Goal: Task Accomplishment & Management: Complete application form

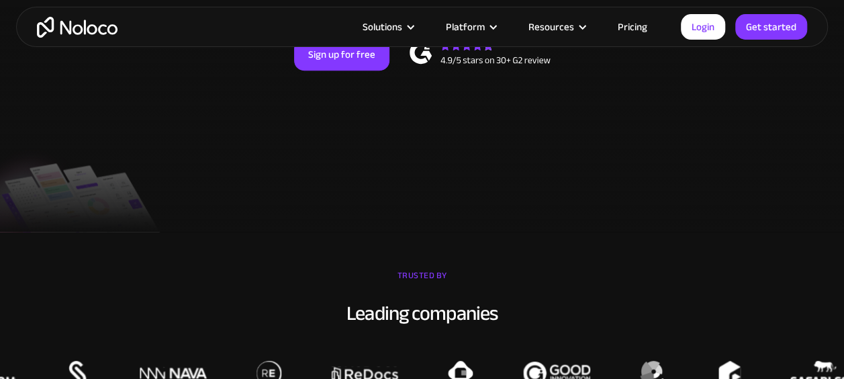
scroll to position [336, 0]
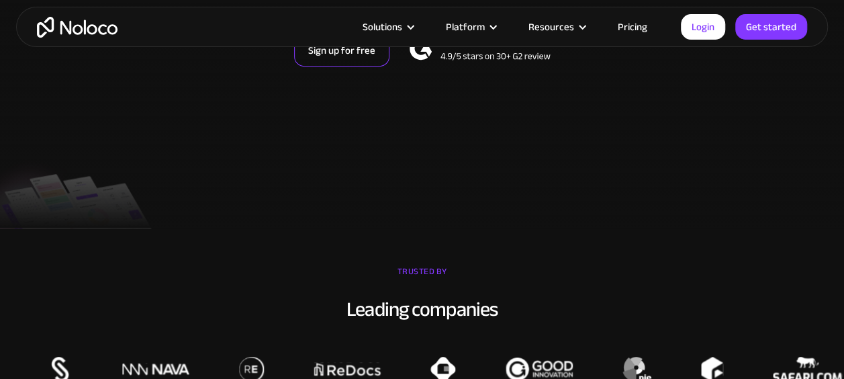
click at [332, 55] on link "Sign up for free" at bounding box center [341, 50] width 95 height 32
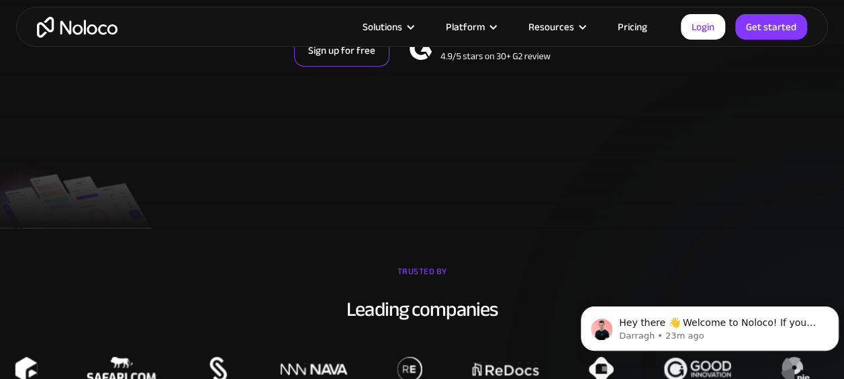
scroll to position [0, 0]
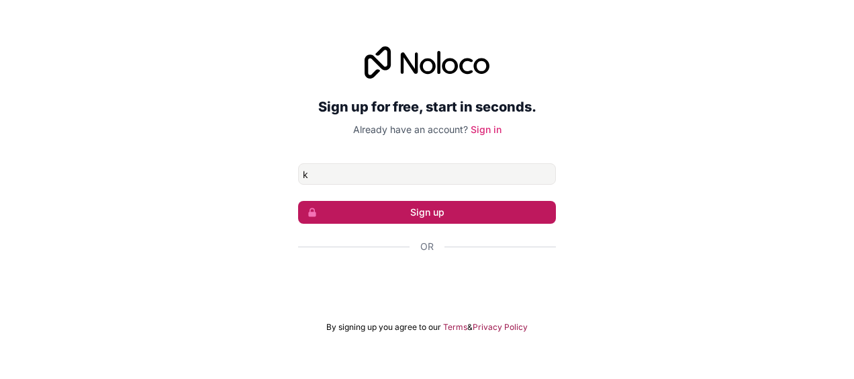
type input "[EMAIL_ADDRESS][DOMAIN_NAME]"
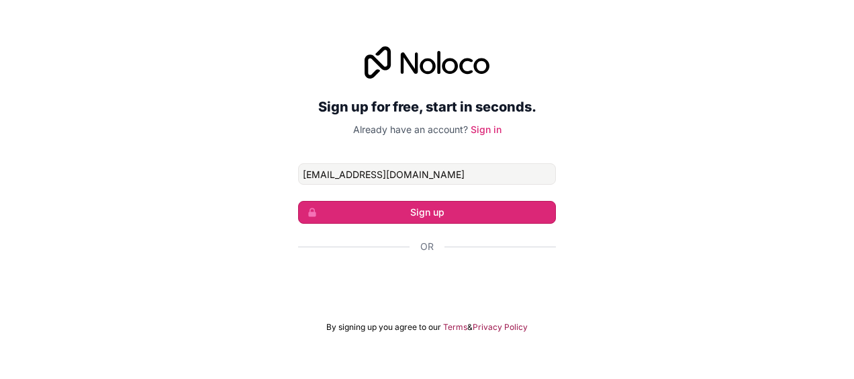
click at [485, 223] on button "Sign up" at bounding box center [427, 212] width 258 height 23
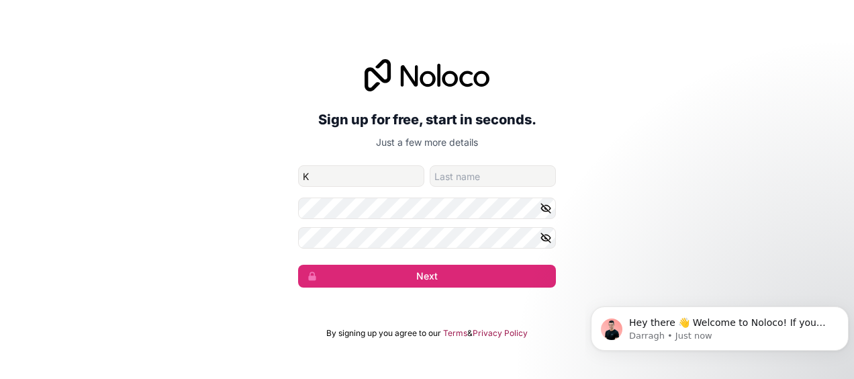
type input "Keiya"
type input "Chauhan"
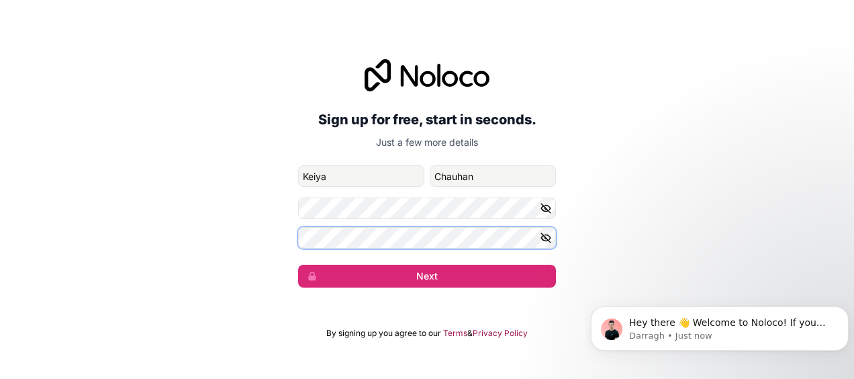
click at [298, 265] on button "Next" at bounding box center [427, 276] width 258 height 23
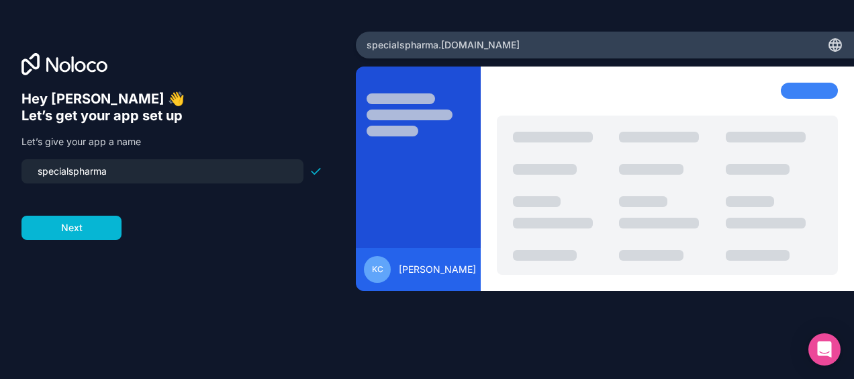
drag, startPoint x: 182, startPoint y: 177, endPoint x: -3, endPoint y: 190, distance: 185.1
click at [0, 190] on html "Hey [PERSON_NAME] 👋 Let’s get your app set up Let’s give your app a name specia…" at bounding box center [427, 189] width 854 height 379
type input "s"
type input "specials-pharma"
click at [60, 236] on button "Next" at bounding box center [71, 228] width 100 height 24
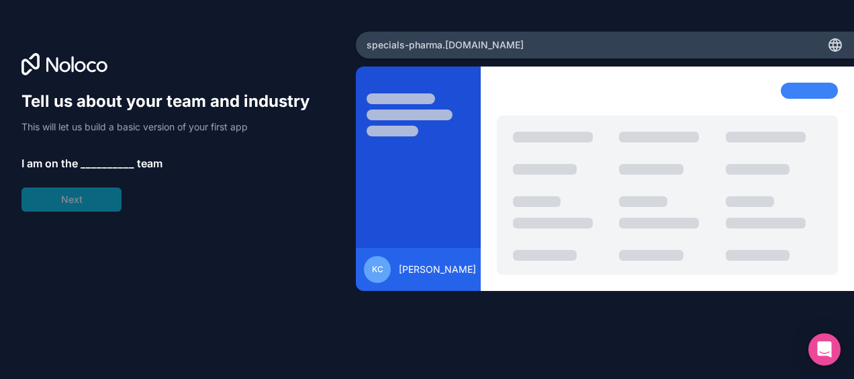
click at [97, 160] on span "__________" at bounding box center [108, 163] width 54 height 16
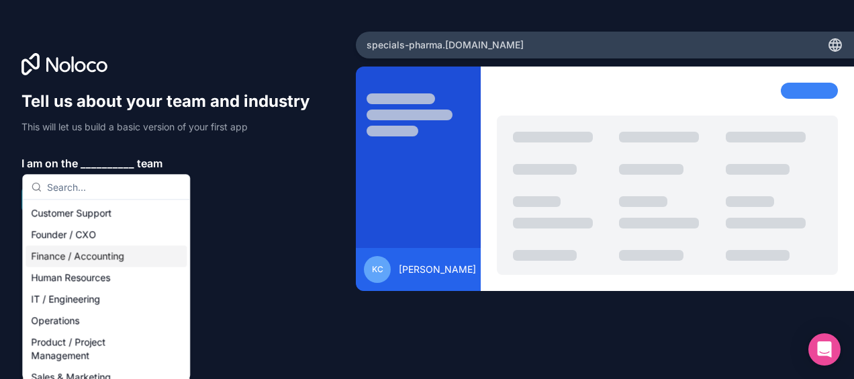
click at [94, 253] on div "Finance / Accounting" at bounding box center [106, 255] width 161 height 21
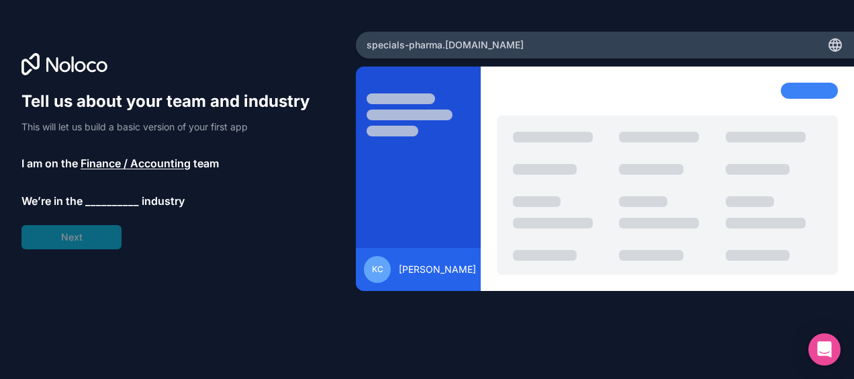
click at [110, 195] on span "__________" at bounding box center [112, 201] width 54 height 16
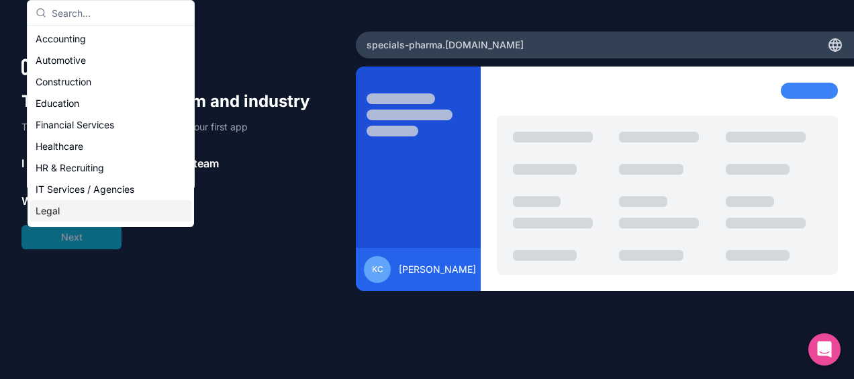
click at [283, 254] on div "Tell us about your team and industry This will let us build a basic version of …" at bounding box center [177, 208] width 313 height 235
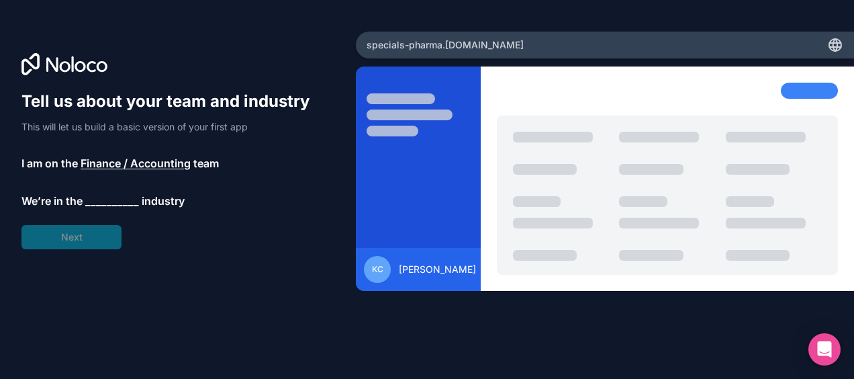
click at [106, 195] on span "__________" at bounding box center [112, 201] width 54 height 16
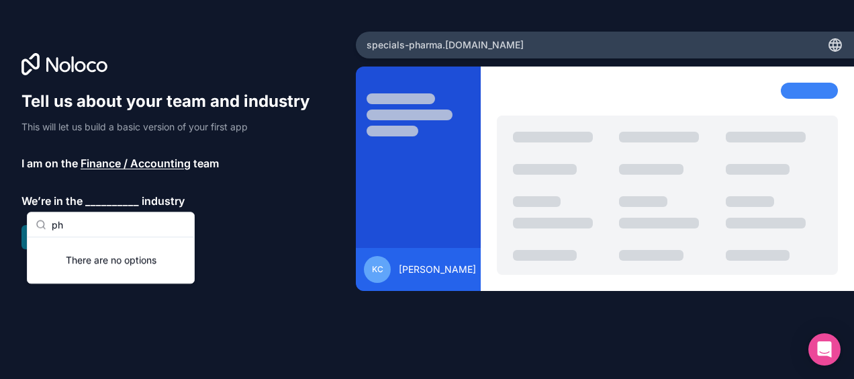
type input "p"
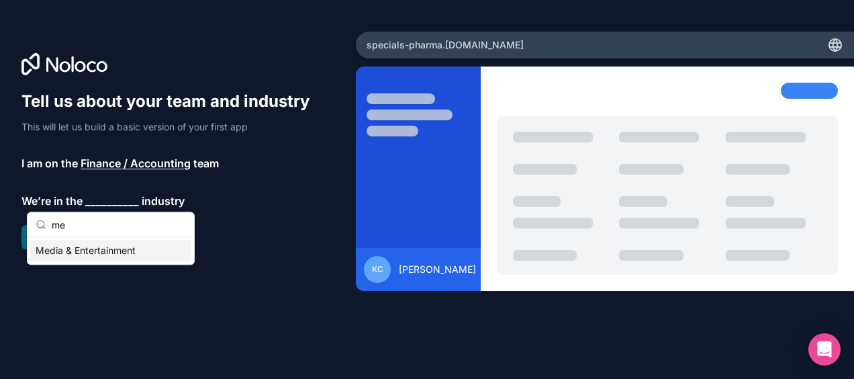
type input "m"
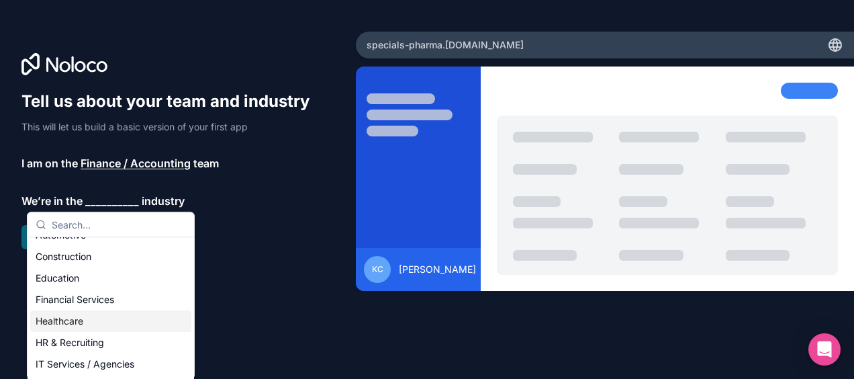
scroll to position [67, 0]
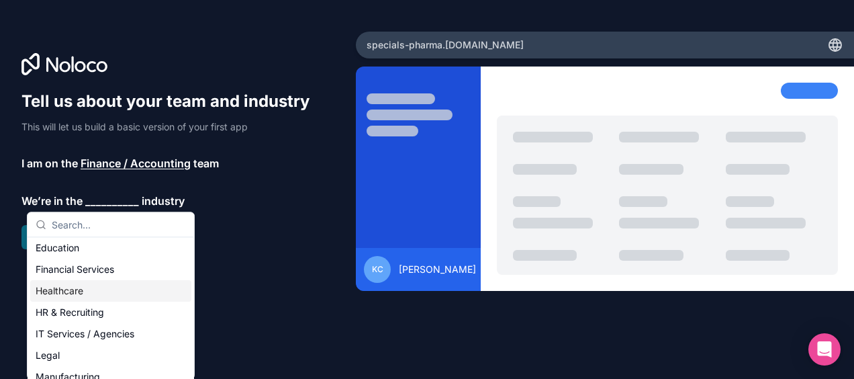
click at [114, 297] on div "Healthcare" at bounding box center [110, 290] width 161 height 21
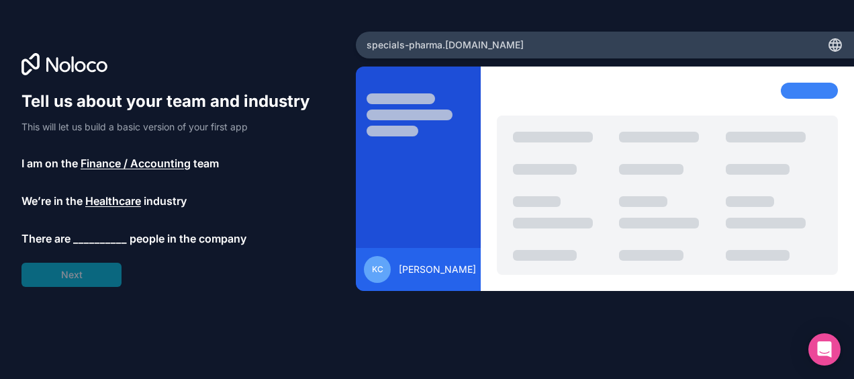
click at [89, 242] on span "__________" at bounding box center [100, 238] width 54 height 16
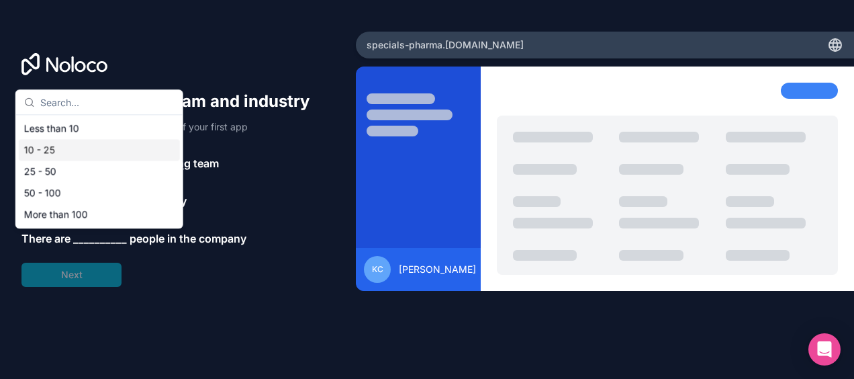
click at [64, 155] on div "10 - 25" at bounding box center [99, 149] width 161 height 21
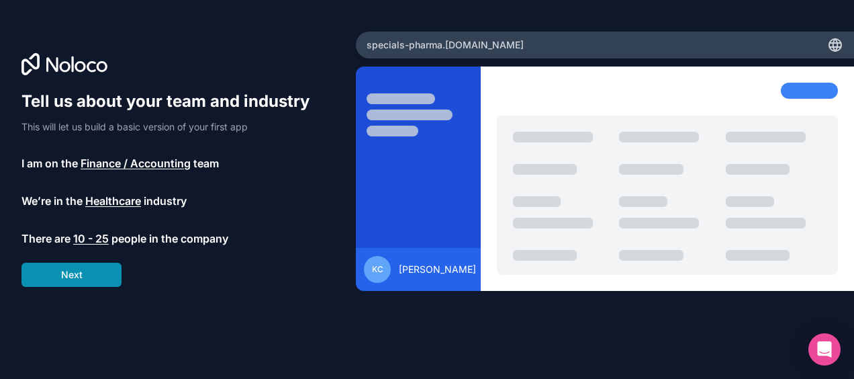
click at [89, 282] on button "Next" at bounding box center [71, 275] width 100 height 24
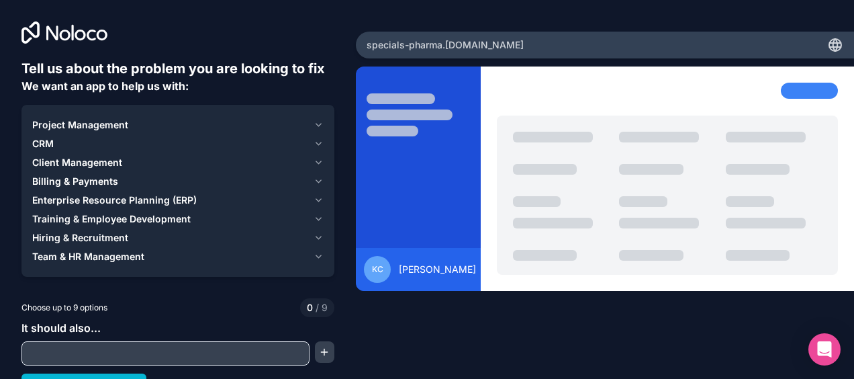
click at [117, 124] on span "Project Management" at bounding box center [80, 124] width 96 height 13
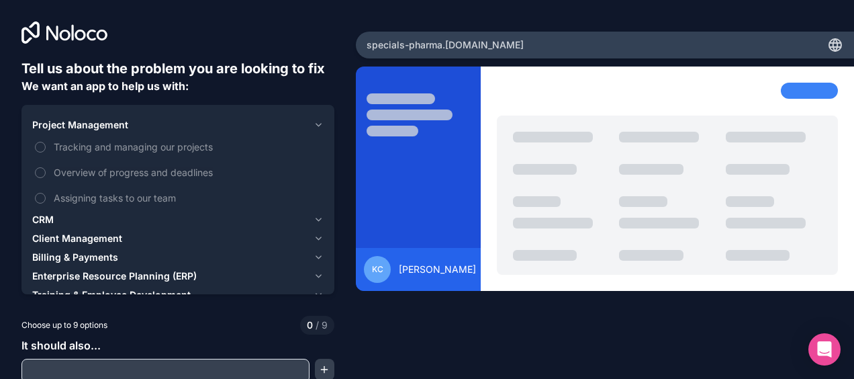
click at [117, 124] on span "Project Management" at bounding box center [80, 124] width 96 height 13
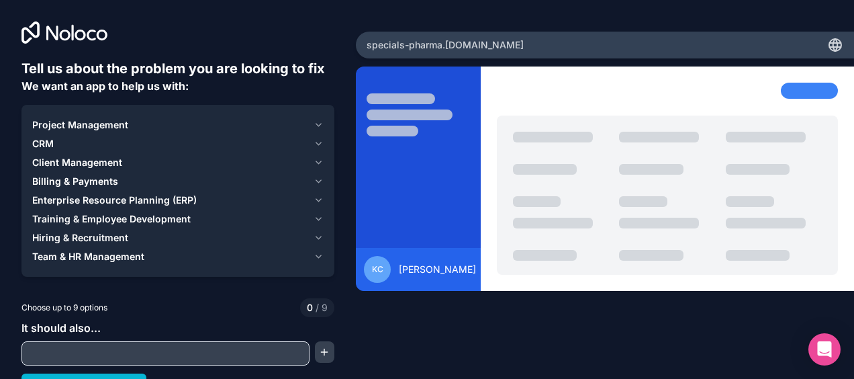
click at [120, 252] on span "Team & HR Management" at bounding box center [88, 256] width 112 height 13
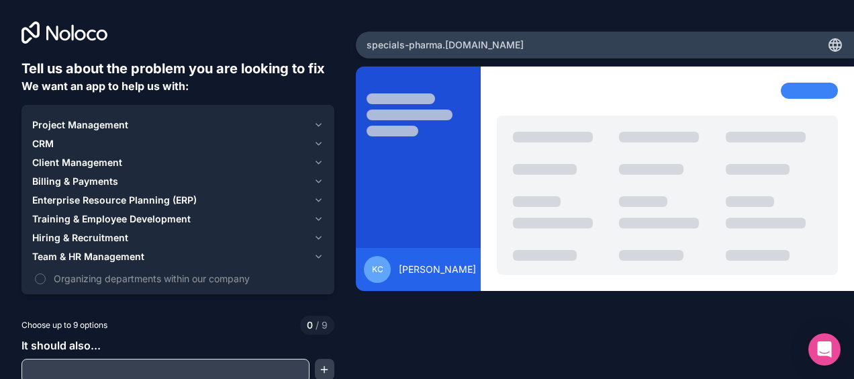
click at [120, 252] on span "Team & HR Management" at bounding box center [88, 256] width 112 height 13
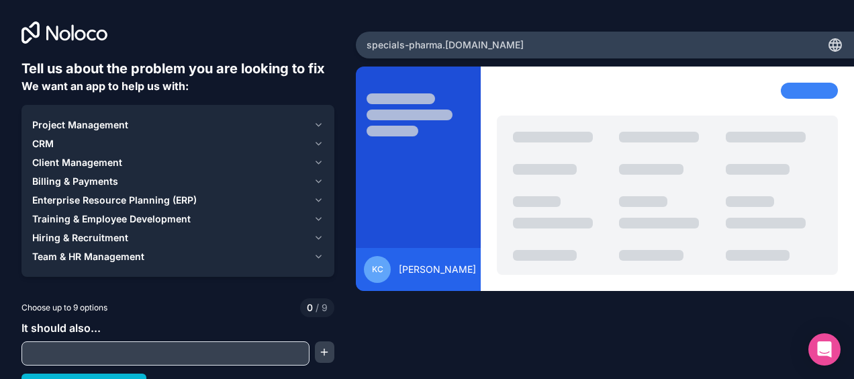
click at [116, 239] on span "Hiring & Recruitment" at bounding box center [80, 237] width 96 height 13
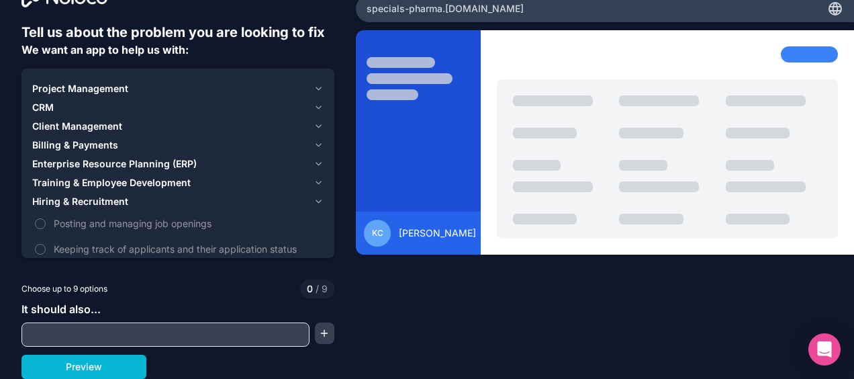
click at [111, 203] on span "Hiring & Recruitment" at bounding box center [80, 201] width 96 height 13
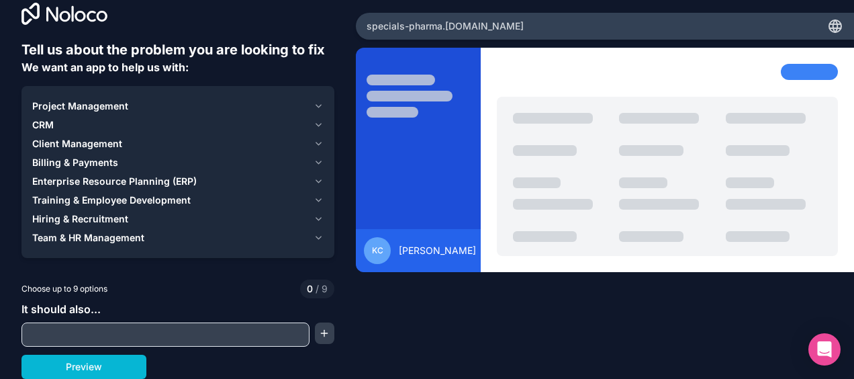
scroll to position [19, 0]
click at [154, 331] on input "text" at bounding box center [165, 334] width 281 height 19
type input "formulary"
click at [317, 326] on button "button" at bounding box center [324, 332] width 19 height 21
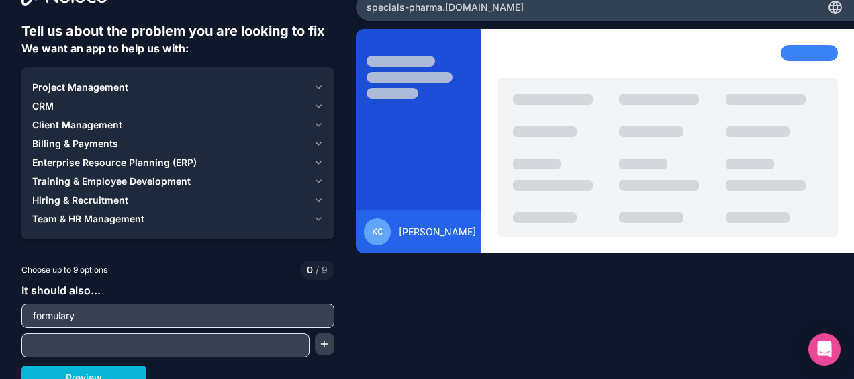
scroll to position [48, 0]
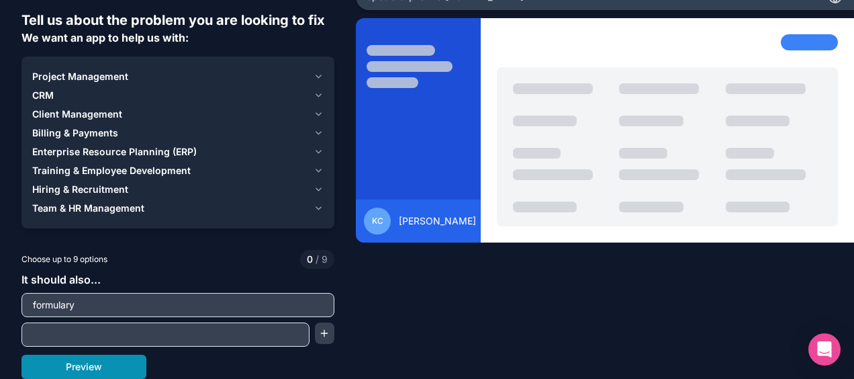
click at [75, 365] on button "Preview" at bounding box center [83, 367] width 125 height 24
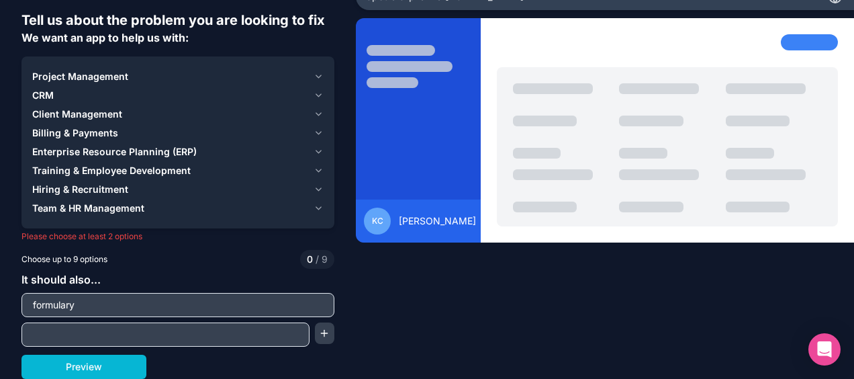
click at [107, 94] on div "CRM" at bounding box center [170, 95] width 276 height 13
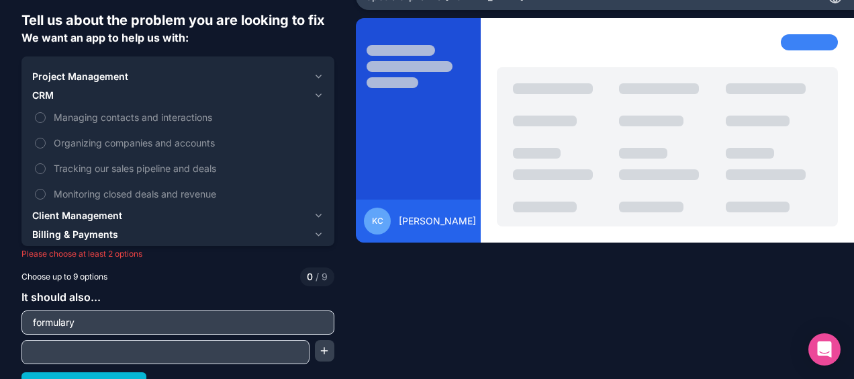
click at [107, 94] on div "CRM" at bounding box center [170, 95] width 276 height 13
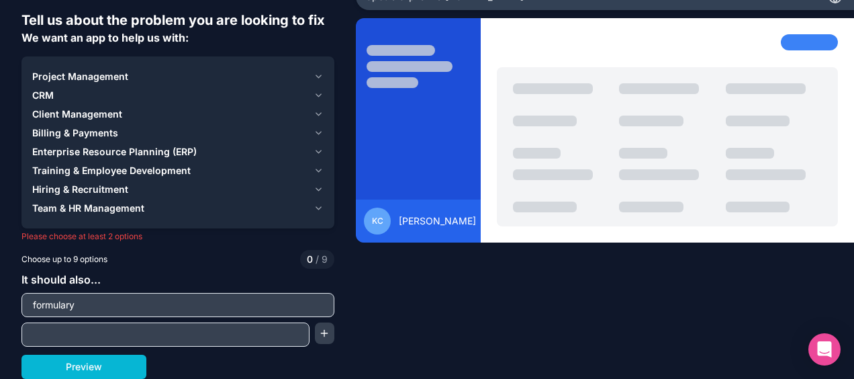
click at [105, 114] on span "Client Management" at bounding box center [77, 113] width 90 height 13
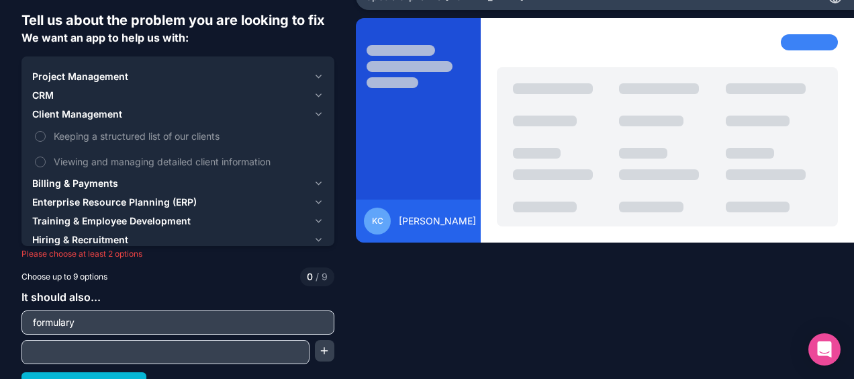
click at [105, 114] on span "Client Management" at bounding box center [77, 113] width 90 height 13
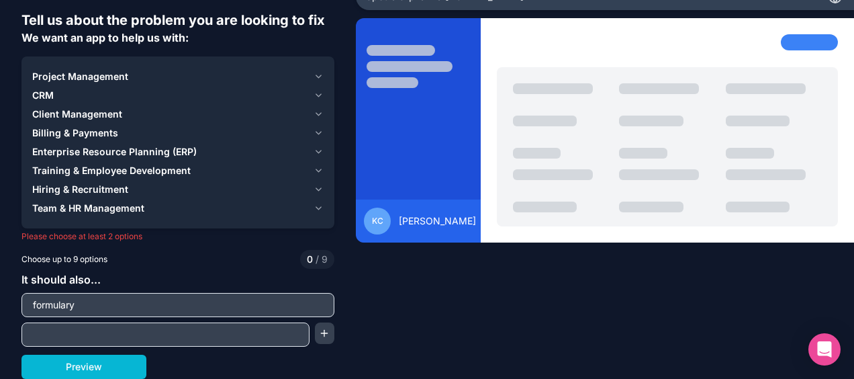
click at [97, 126] on span "Billing & Payments" at bounding box center [75, 132] width 86 height 13
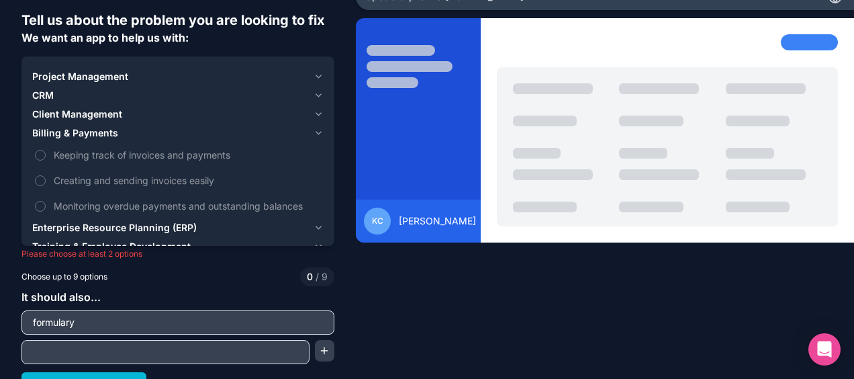
click at [97, 126] on span "Billing & Payments" at bounding box center [75, 132] width 86 height 13
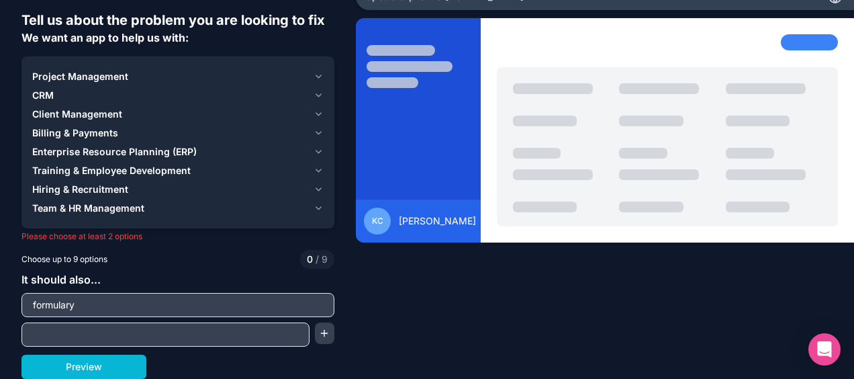
click at [96, 140] on button "Billing & Payments" at bounding box center [177, 133] width 291 height 19
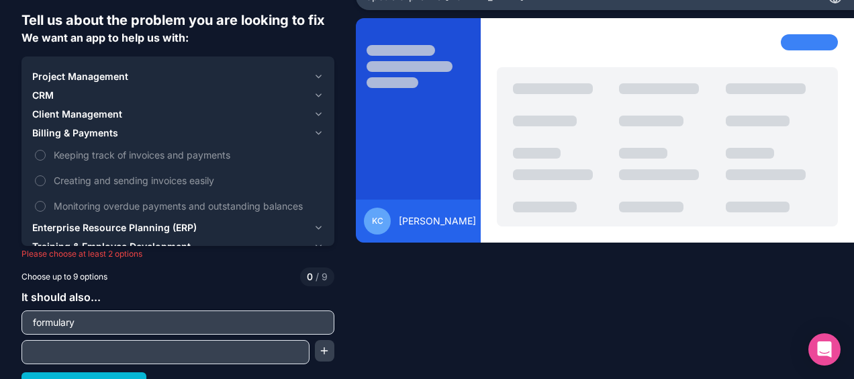
click at [96, 140] on button "Billing & Payments" at bounding box center [177, 133] width 291 height 19
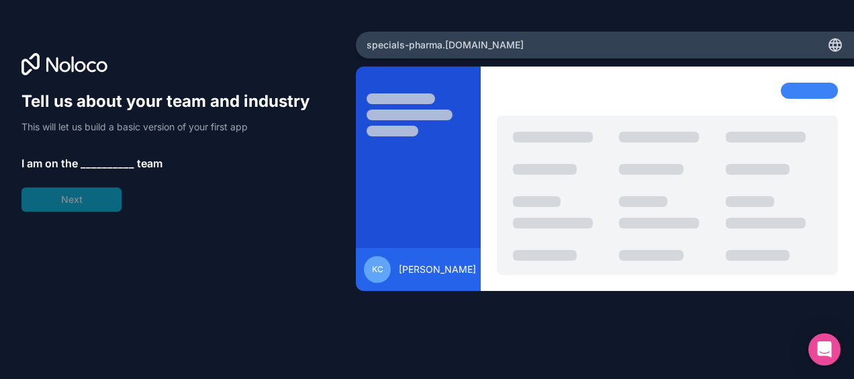
click at [82, 160] on span "__________" at bounding box center [108, 163] width 54 height 16
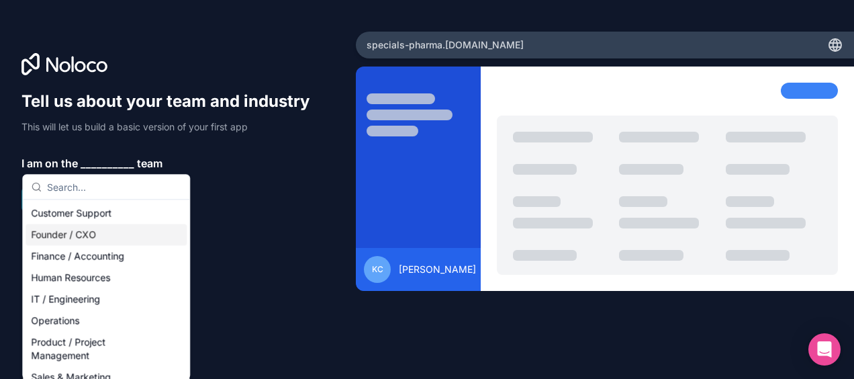
click at [125, 224] on div "Founder / CXO" at bounding box center [106, 234] width 161 height 21
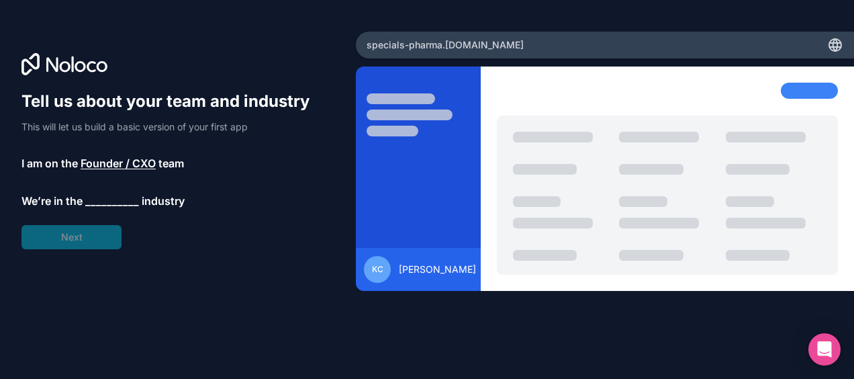
click at [116, 208] on span "__________" at bounding box center [112, 201] width 54 height 16
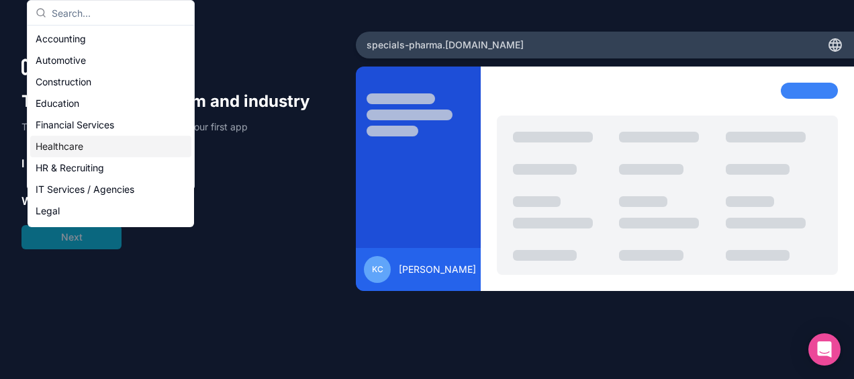
click at [94, 146] on div "Healthcare" at bounding box center [110, 146] width 161 height 21
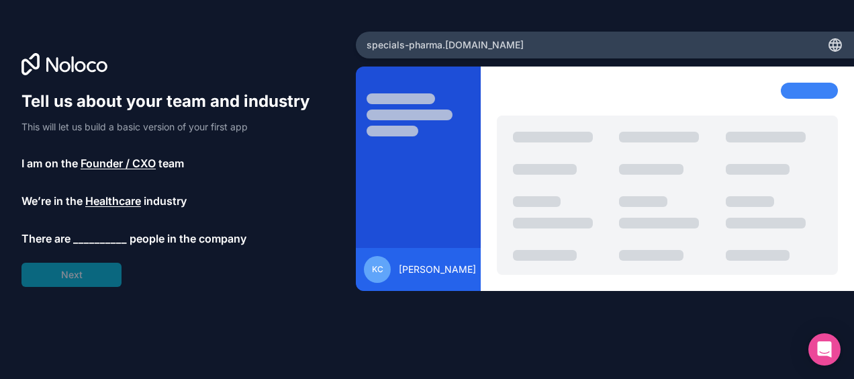
click at [75, 234] on span "__________" at bounding box center [100, 238] width 54 height 16
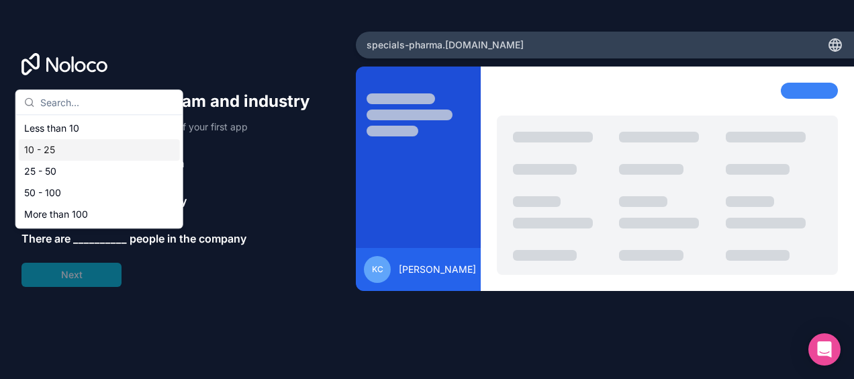
click at [82, 155] on div "10 - 25" at bounding box center [99, 149] width 161 height 21
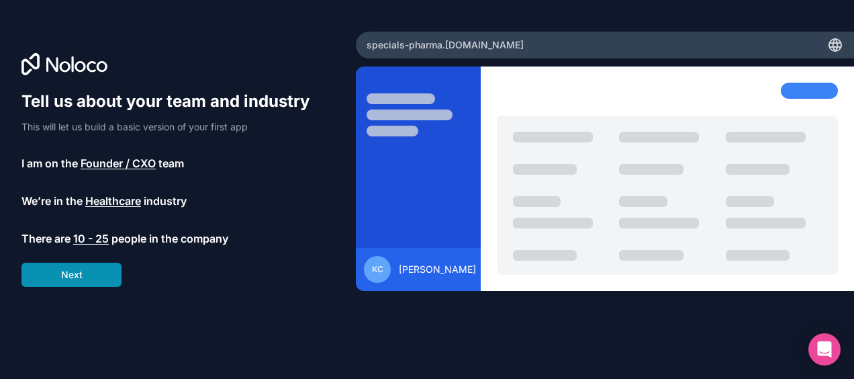
click at [91, 269] on button "Next" at bounding box center [71, 275] width 100 height 24
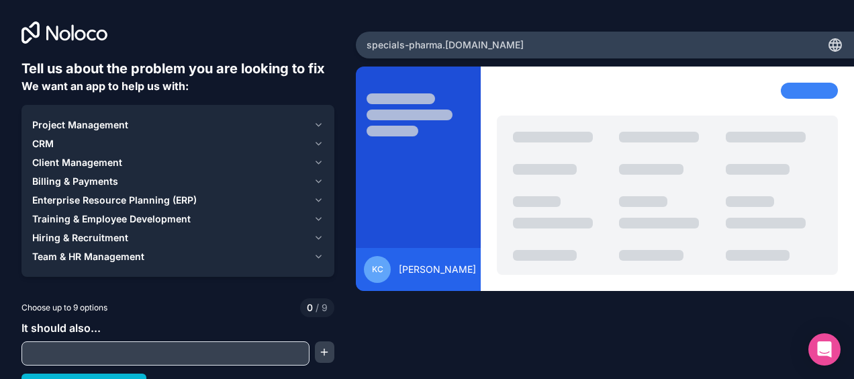
click at [95, 121] on span "Project Management" at bounding box center [80, 124] width 96 height 13
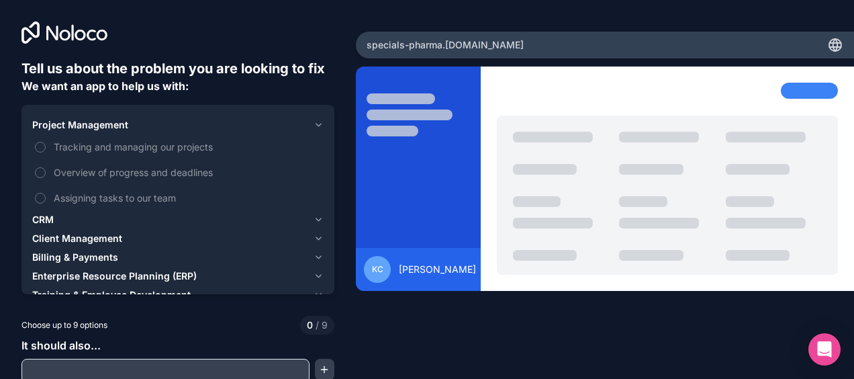
click at [95, 121] on span "Project Management" at bounding box center [80, 124] width 96 height 13
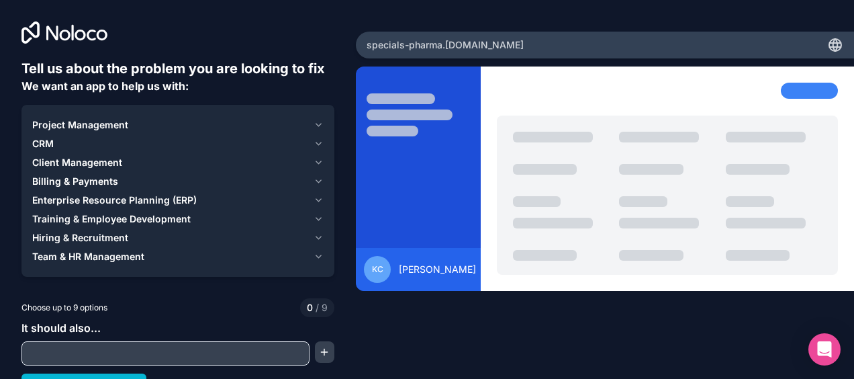
click at [89, 136] on button "CRM" at bounding box center [177, 143] width 291 height 19
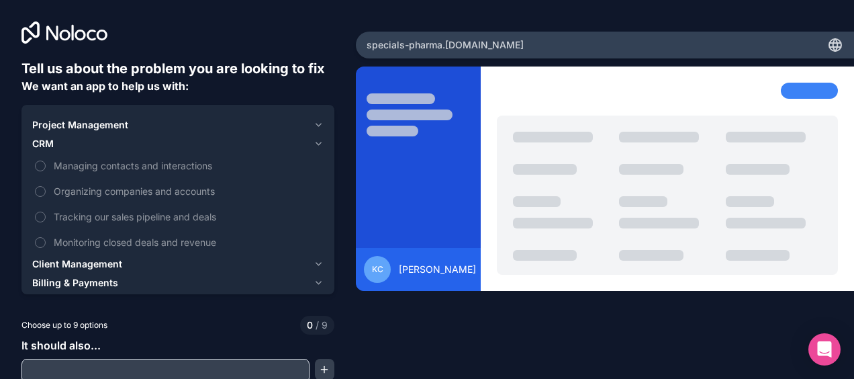
click at [89, 136] on button "CRM" at bounding box center [177, 143] width 291 height 19
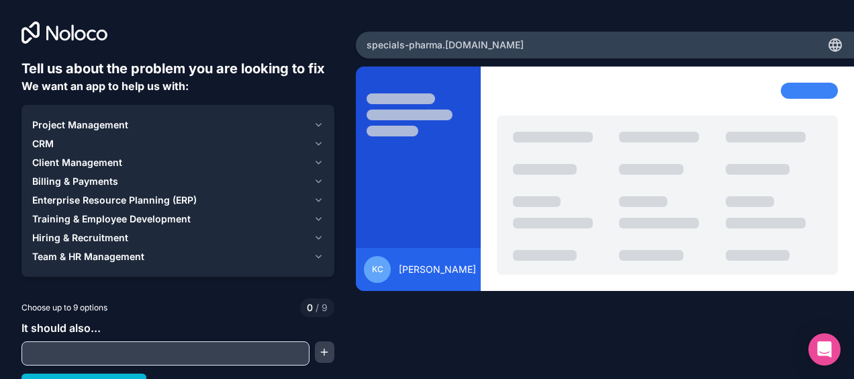
click at [99, 251] on span "Team & HR Management" at bounding box center [88, 256] width 112 height 13
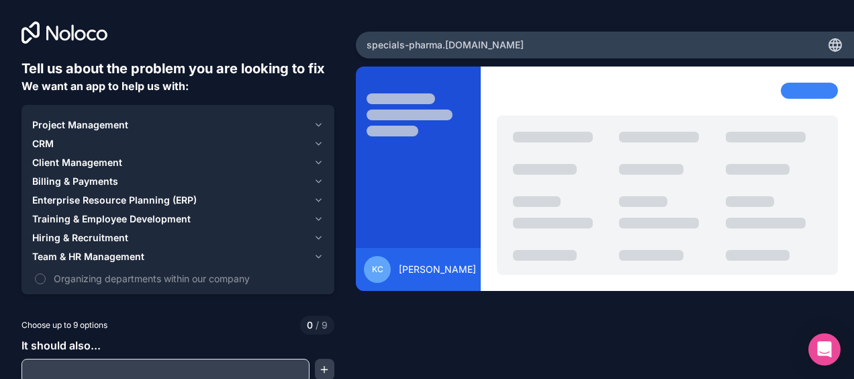
click at [99, 251] on span "Team & HR Management" at bounding box center [88, 256] width 112 height 13
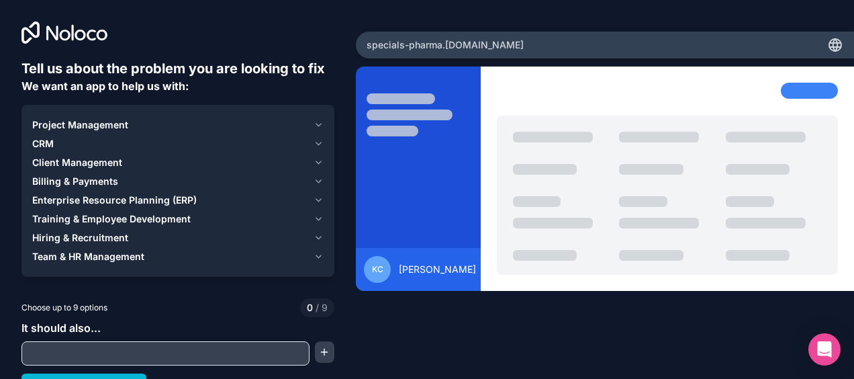
click at [99, 234] on span "Hiring & Recruitment" at bounding box center [80, 237] width 96 height 13
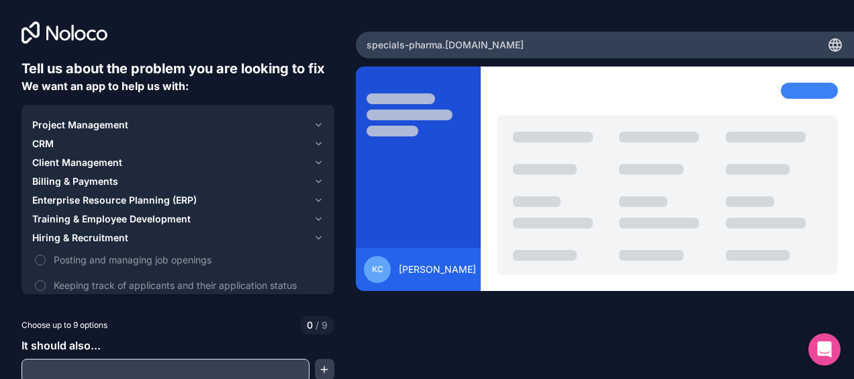
click at [99, 234] on span "Hiring & Recruitment" at bounding box center [80, 237] width 96 height 13
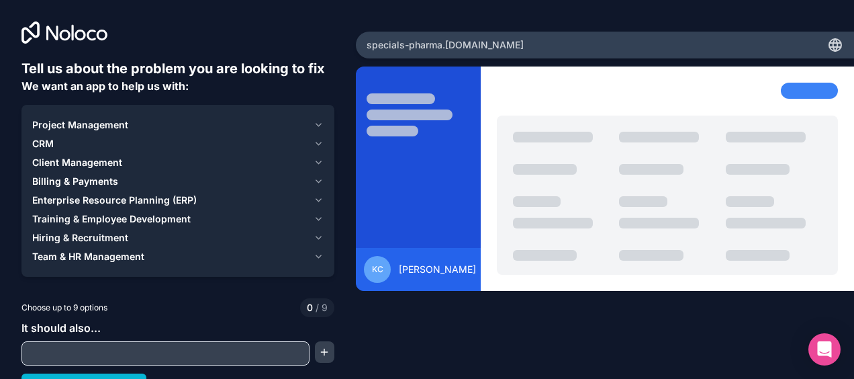
click at [99, 218] on span "Training & Employee Development" at bounding box center [111, 218] width 159 height 13
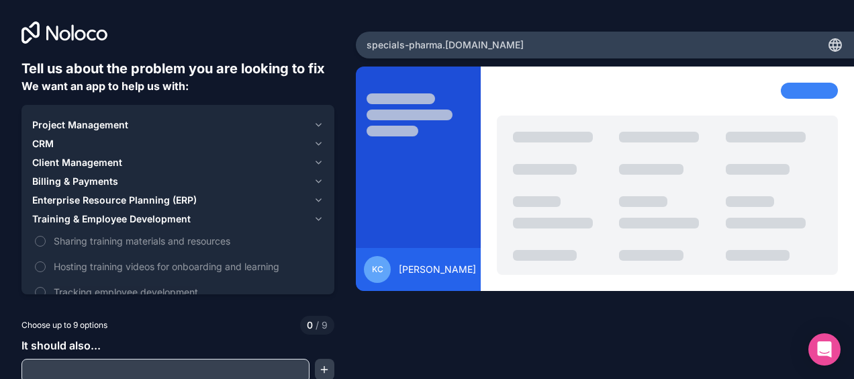
click at [100, 216] on span "Training & Employee Development" at bounding box center [111, 218] width 159 height 13
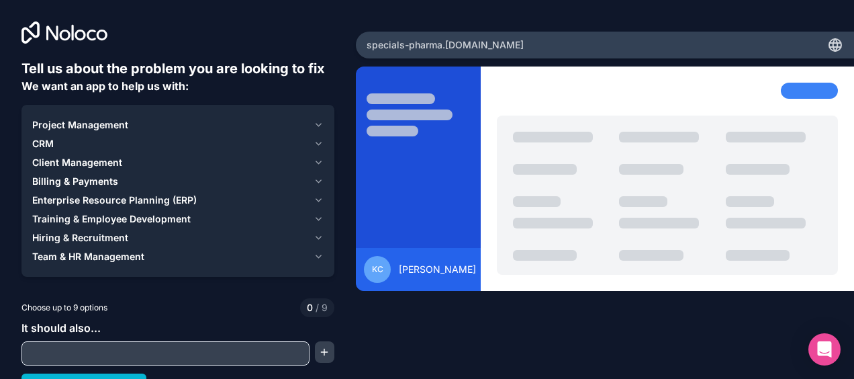
click at [159, 351] on input "text" at bounding box center [165, 353] width 281 height 19
type input "formulary"
click at [326, 352] on button "button" at bounding box center [324, 351] width 19 height 21
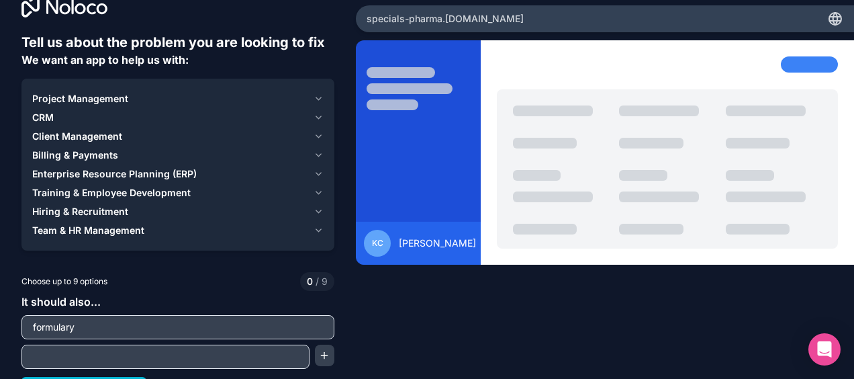
scroll to position [48, 0]
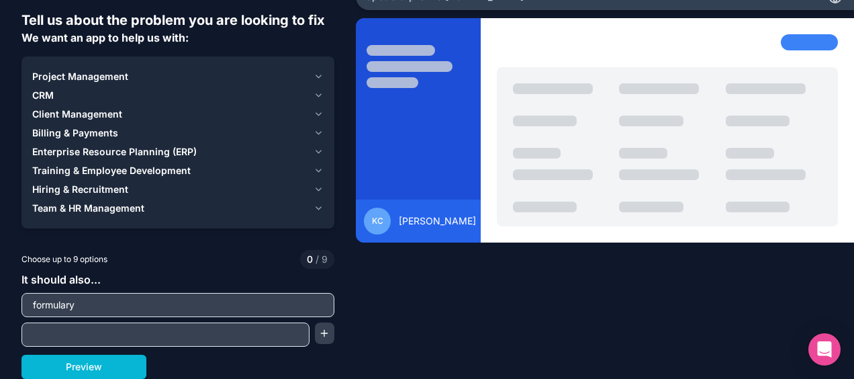
click at [113, 261] on div "Choose up to 9 options 0 / 9" at bounding box center [177, 259] width 313 height 19
click at [177, 89] on div "CRM" at bounding box center [170, 95] width 276 height 13
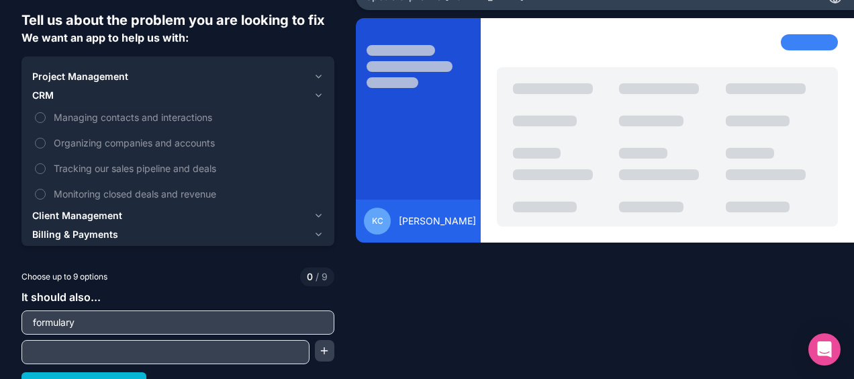
click at [177, 87] on button "CRM" at bounding box center [177, 95] width 291 height 19
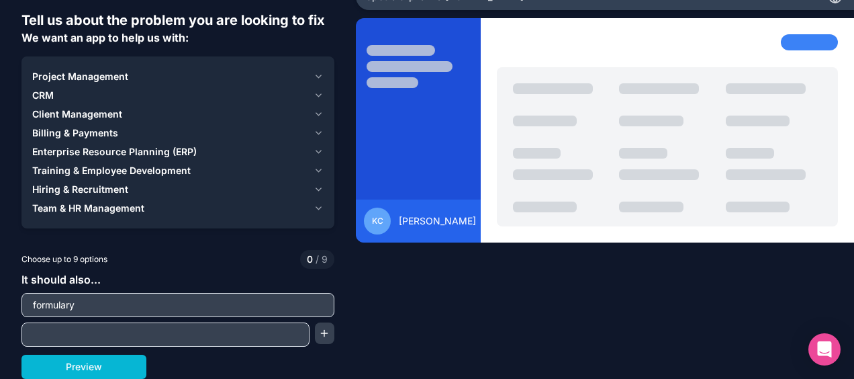
click at [138, 206] on span "Team & HR Management" at bounding box center [88, 207] width 112 height 13
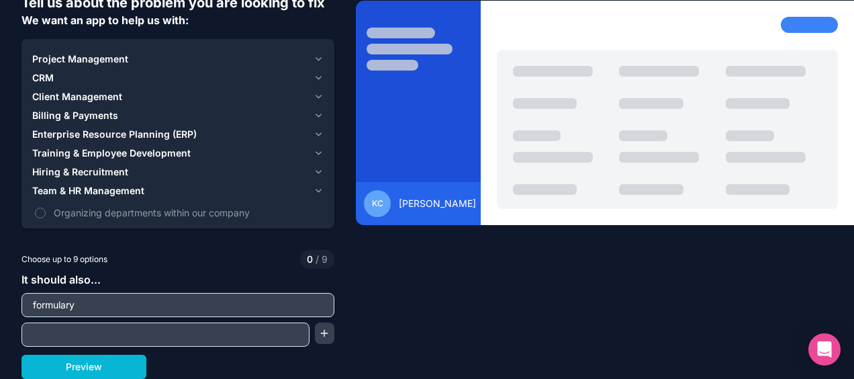
click at [119, 185] on span "Team & HR Management" at bounding box center [88, 190] width 112 height 13
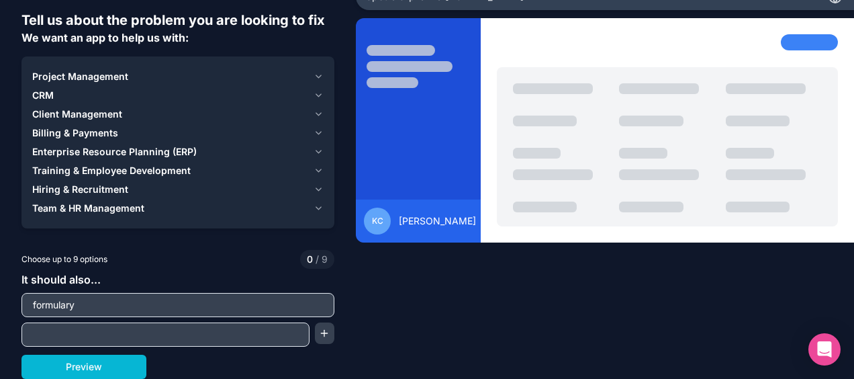
click at [121, 181] on button "Hiring & Recruitment" at bounding box center [177, 189] width 291 height 19
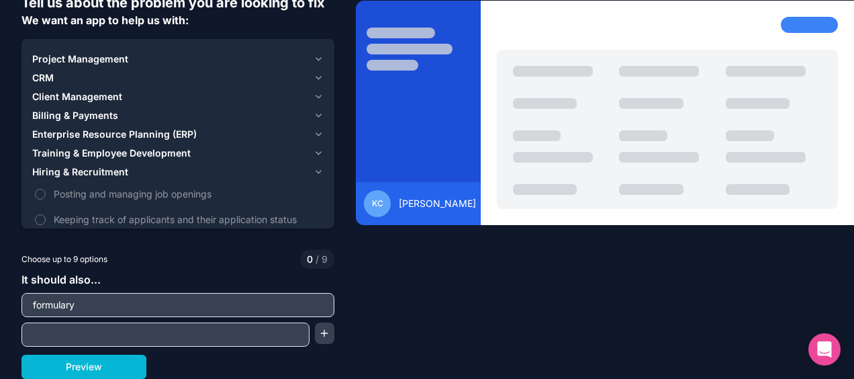
scroll to position [0, 0]
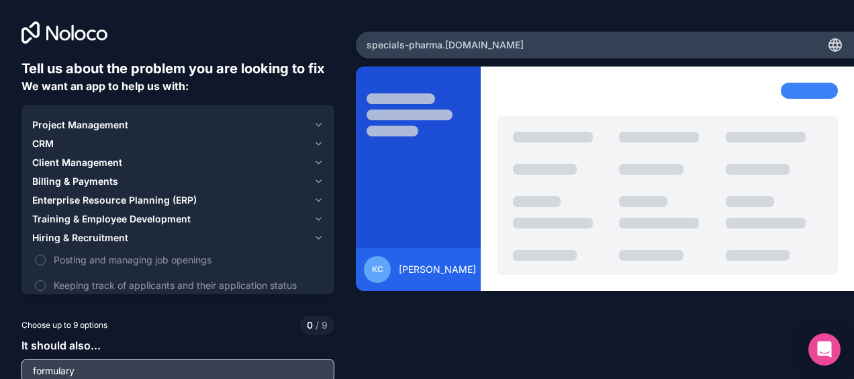
click at [99, 230] on button "Hiring & Recruitment" at bounding box center [177, 237] width 291 height 19
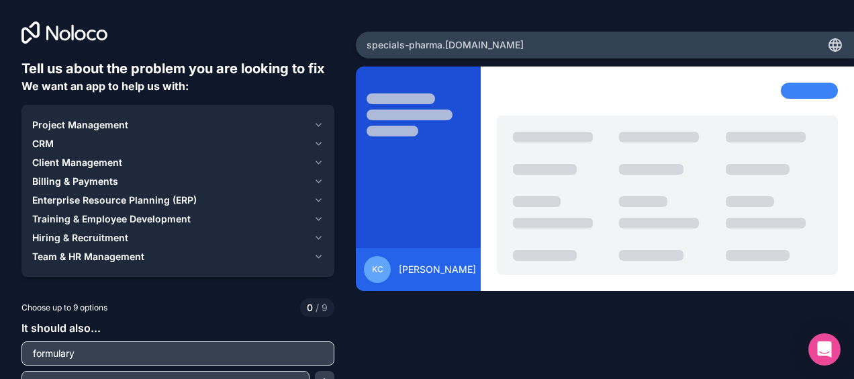
click at [110, 218] on span "Training & Employee Development" at bounding box center [111, 218] width 159 height 13
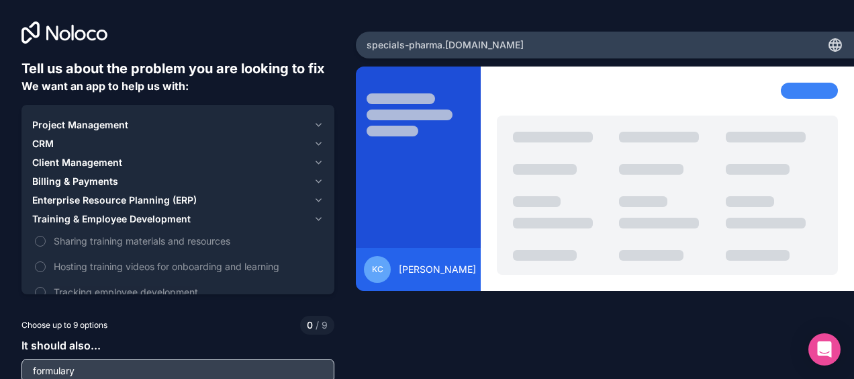
click at [106, 212] on button "Training & Employee Development" at bounding box center [177, 219] width 291 height 19
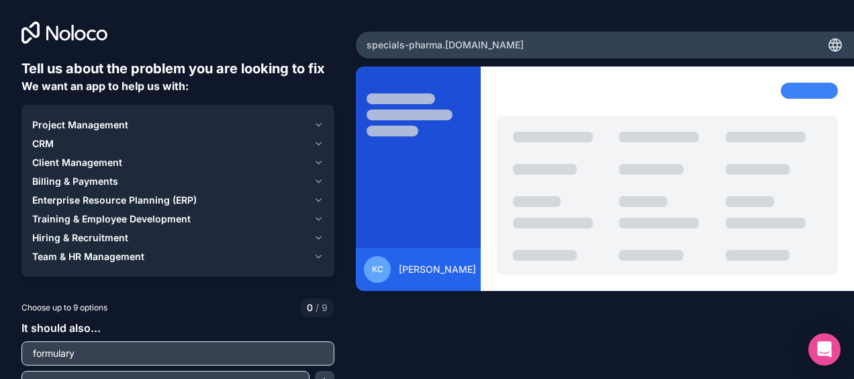
click at [118, 198] on span "Enterprise Resource Planning (ERP)" at bounding box center [114, 199] width 165 height 13
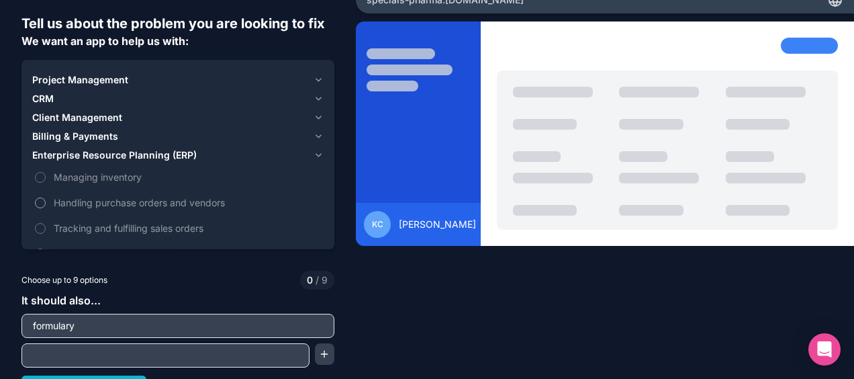
scroll to position [66, 0]
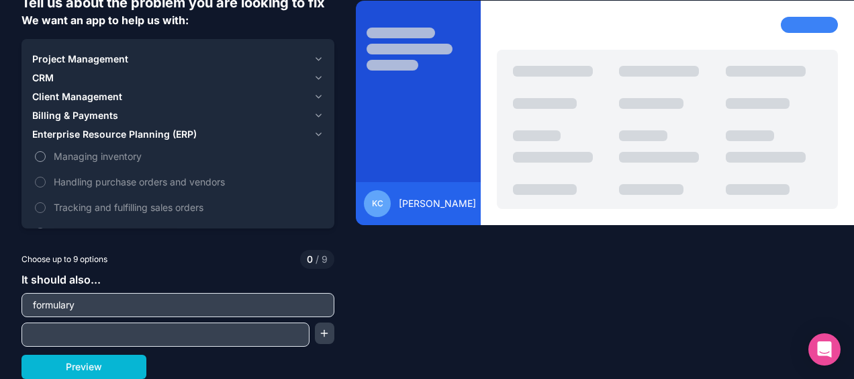
drag, startPoint x: 309, startPoint y: 126, endPoint x: 307, endPoint y: 159, distance: 33.0
click at [307, 159] on div "Enterprise Resource Planning (ERP) Managing inventory Handling purchase orders …" at bounding box center [177, 185] width 291 height 120
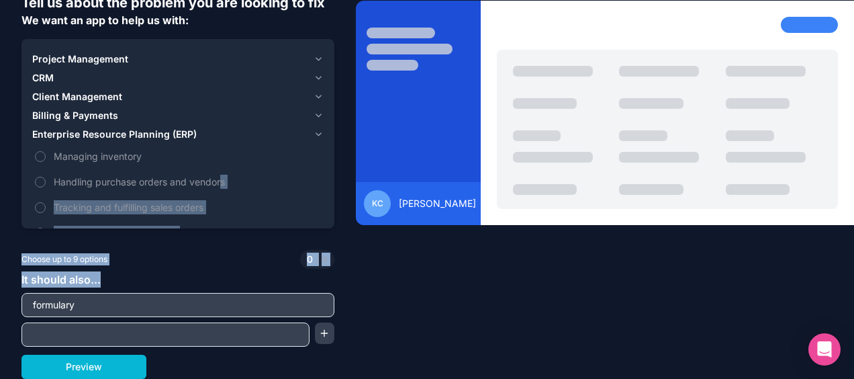
drag, startPoint x: 221, startPoint y: 171, endPoint x: 218, endPoint y: 278, distance: 106.8
click at [219, 282] on div "Tell us about the problem you are looking to fix We want an app to help us with…" at bounding box center [177, 186] width 313 height 386
drag, startPoint x: 218, startPoint y: 278, endPoint x: 218, endPoint y: 250, distance: 28.2
click at [218, 250] on div "Choose up to 9 options 0 / 9" at bounding box center [177, 259] width 313 height 19
click at [169, 222] on label "Generating business reports" at bounding box center [177, 232] width 291 height 25
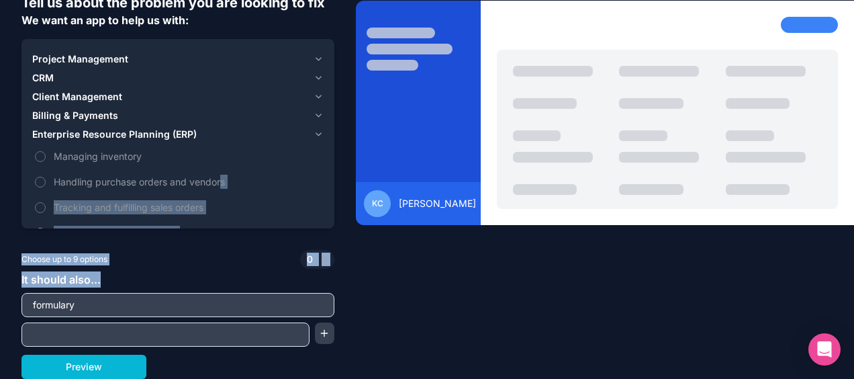
click at [46, 228] on button "Generating business reports" at bounding box center [40, 233] width 11 height 11
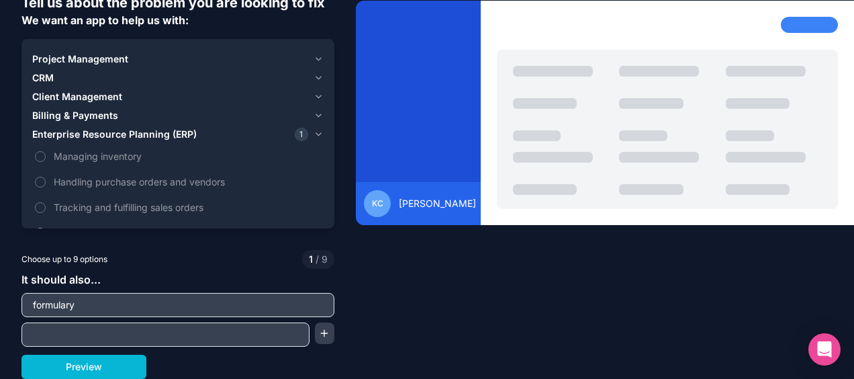
scroll to position [9, 0]
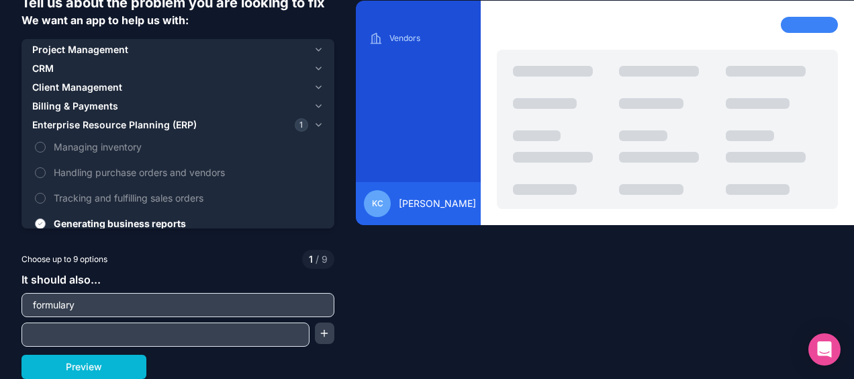
click at [165, 219] on span "Generating business reports" at bounding box center [187, 223] width 267 height 14
click at [46, 219] on button "Generating business reports" at bounding box center [40, 223] width 11 height 11
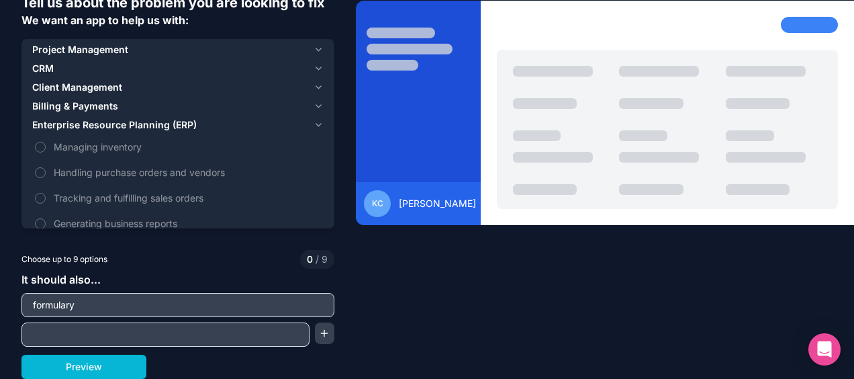
click at [169, 262] on div "Choose up to 9 options 0 / 9" at bounding box center [177, 259] width 313 height 19
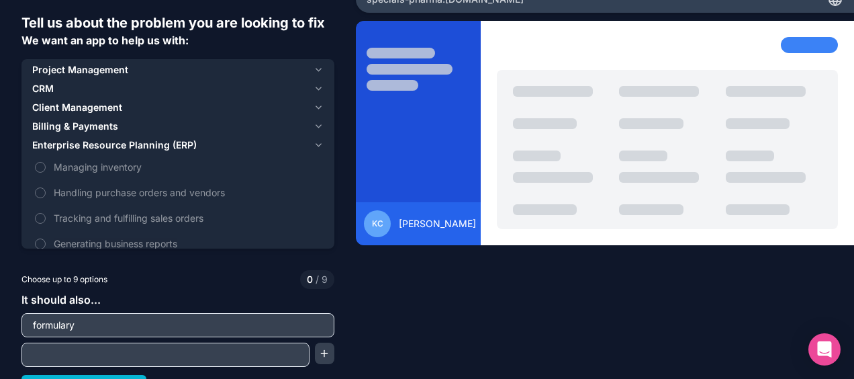
scroll to position [66, 0]
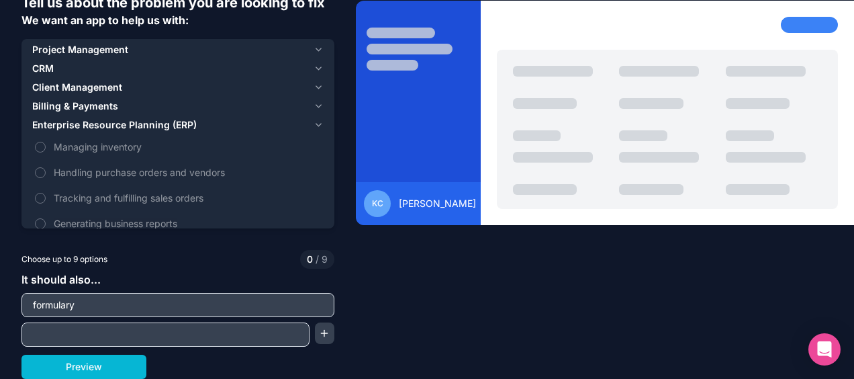
click at [163, 247] on div "Tell us about the problem you are looking to fix We want an app to help us with…" at bounding box center [177, 186] width 313 height 386
click at [114, 144] on span "Managing inventory" at bounding box center [187, 147] width 267 height 14
click at [46, 144] on button "Managing inventory" at bounding box center [40, 147] width 11 height 11
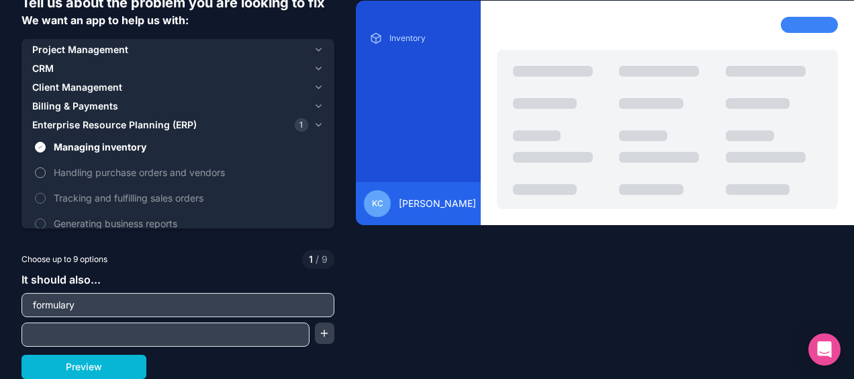
click at [138, 174] on span "Handling purchase orders and vendors" at bounding box center [187, 172] width 267 height 14
click at [46, 174] on button "Handling purchase orders and vendors" at bounding box center [40, 172] width 11 height 11
click at [145, 171] on span "Handling purchase orders and vendors" at bounding box center [187, 172] width 267 height 14
click at [46, 171] on button "Handling purchase orders and vendors" at bounding box center [40, 172] width 11 height 11
click at [145, 124] on span "Enterprise Resource Planning (ERP)" at bounding box center [114, 124] width 165 height 13
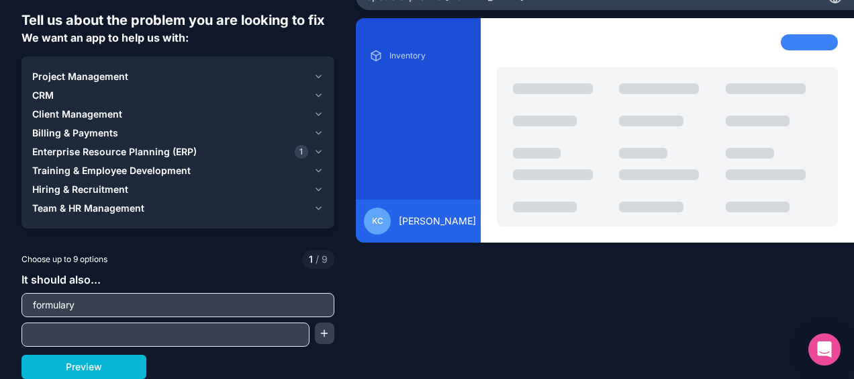
scroll to position [48, 0]
drag, startPoint x: 196, startPoint y: 302, endPoint x: -3, endPoint y: 303, distance: 198.8
click at [0, 303] on html "Tell us about the problem you are looking to fix We want an app to help us with…" at bounding box center [427, 189] width 854 height 379
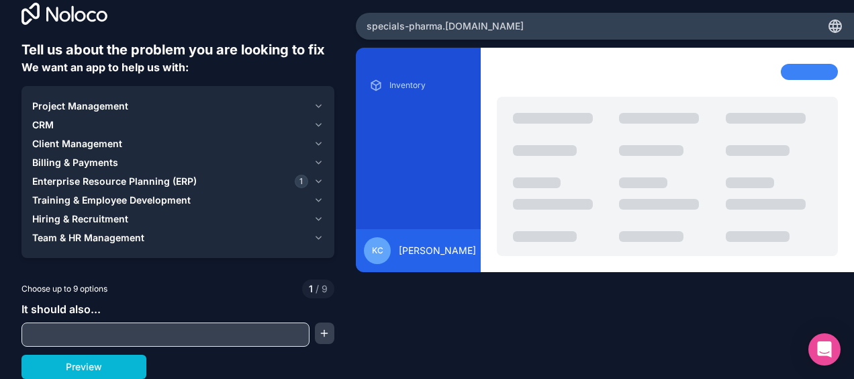
scroll to position [19, 0]
drag, startPoint x: 179, startPoint y: 296, endPoint x: 148, endPoint y: 293, distance: 31.1
click at [173, 297] on div "Choose up to 9 options 1 / 9" at bounding box center [177, 288] width 313 height 19
click at [99, 365] on button "Preview" at bounding box center [83, 367] width 125 height 24
click at [108, 100] on span "Project Management" at bounding box center [80, 105] width 96 height 13
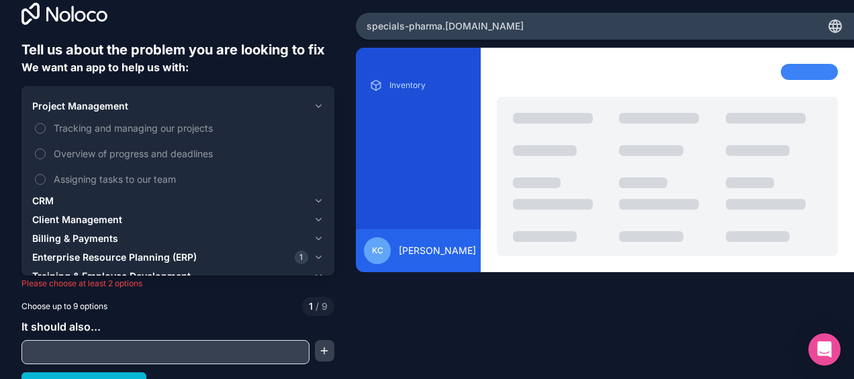
click at [108, 100] on span "Project Management" at bounding box center [80, 105] width 96 height 13
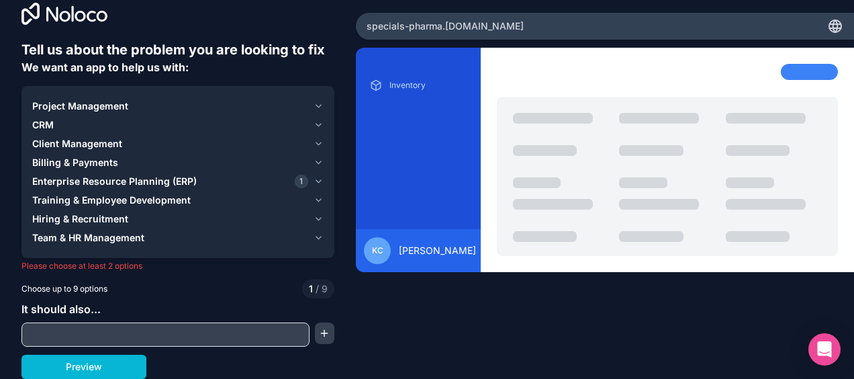
click at [91, 122] on div "CRM" at bounding box center [170, 124] width 276 height 13
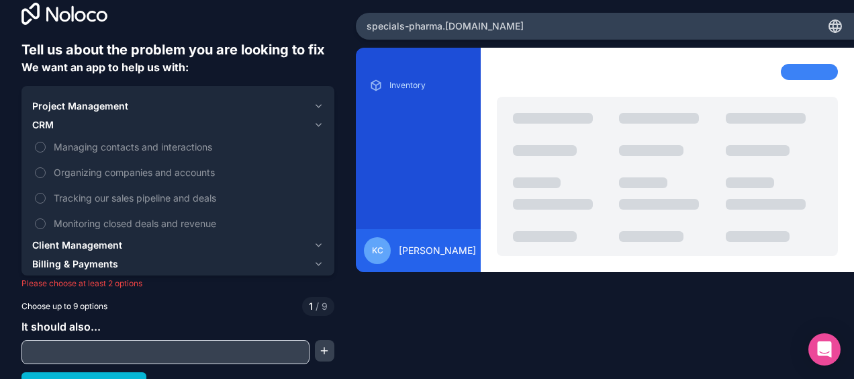
click at [99, 128] on div "CRM" at bounding box center [170, 124] width 276 height 13
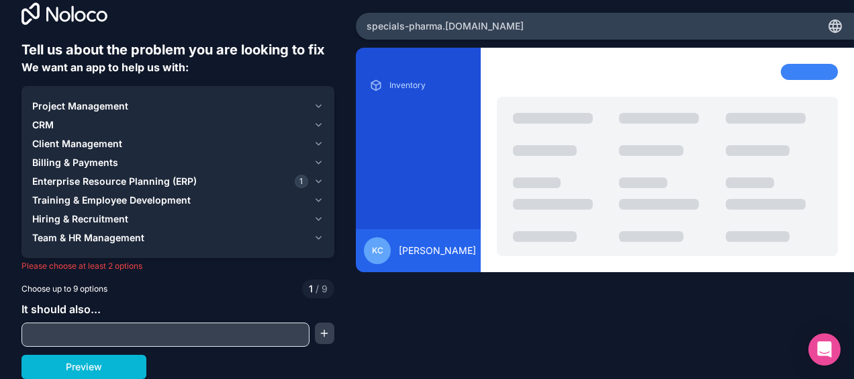
click at [97, 141] on span "Client Management" at bounding box center [77, 143] width 90 height 13
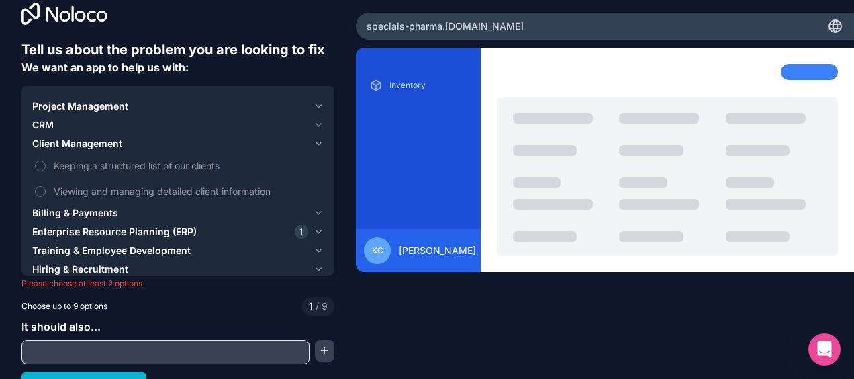
click at [97, 141] on span "Client Management" at bounding box center [77, 143] width 90 height 13
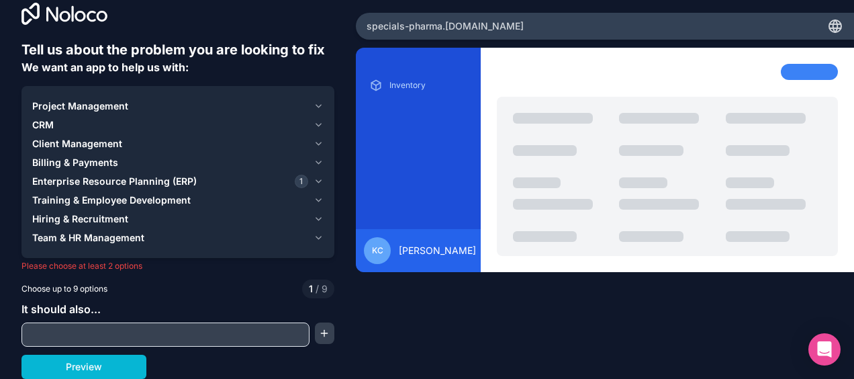
click at [95, 158] on span "Billing & Payments" at bounding box center [75, 162] width 86 height 13
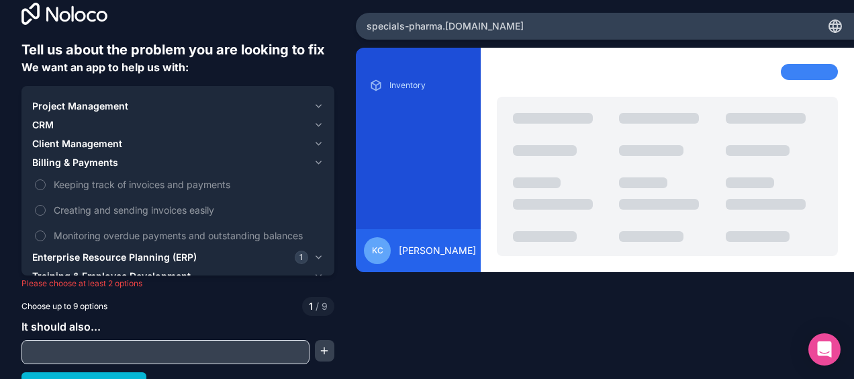
click at [95, 158] on span "Billing & Payments" at bounding box center [75, 162] width 86 height 13
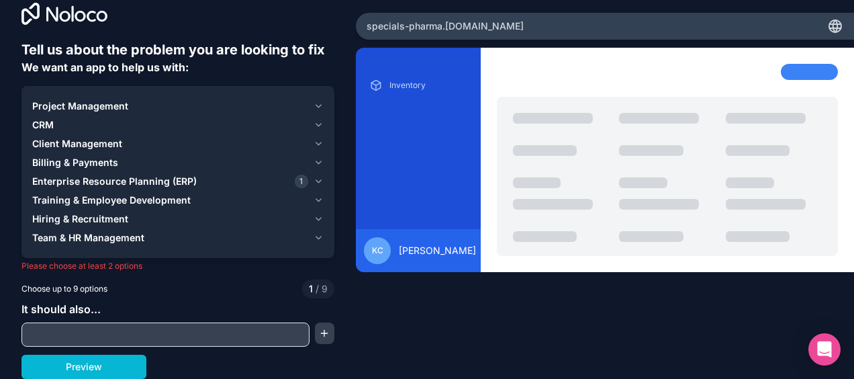
click at [95, 175] on span "Enterprise Resource Planning (ERP)" at bounding box center [114, 181] width 165 height 13
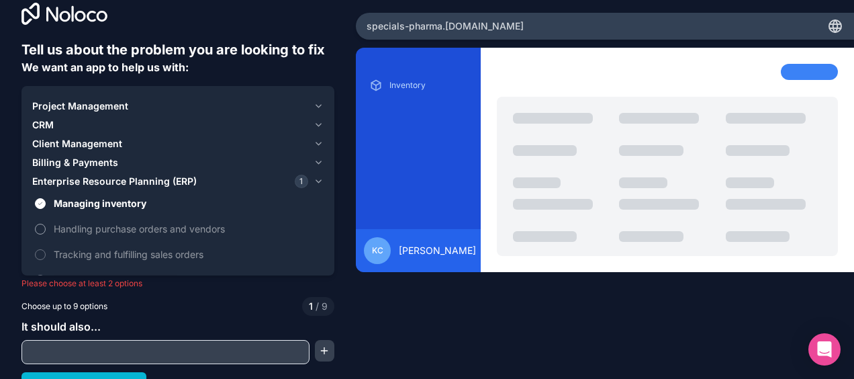
drag, startPoint x: 70, startPoint y: 151, endPoint x: 70, endPoint y: 232, distance: 80.6
click at [195, 277] on div "Tell us about the problem you are looking to fix We want an app to help us with…" at bounding box center [177, 218] width 313 height 356
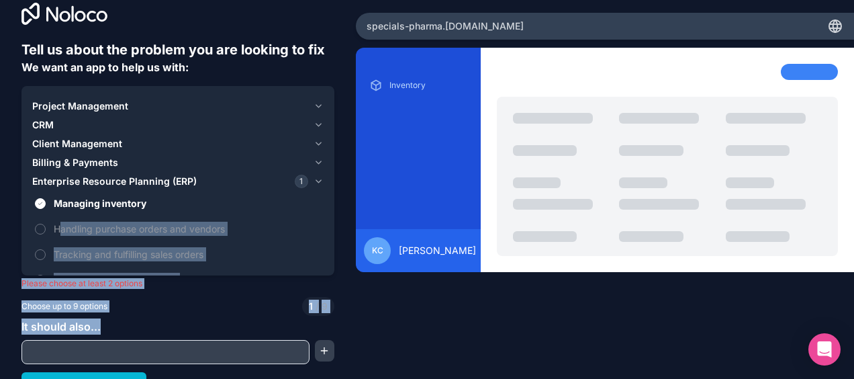
drag, startPoint x: 59, startPoint y: 228, endPoint x: 215, endPoint y: 318, distance: 179.9
click at [215, 318] on div "Tell us about the problem you are looking to fix We want an app to help us with…" at bounding box center [177, 218] width 313 height 356
drag, startPoint x: 215, startPoint y: 318, endPoint x: 173, endPoint y: 268, distance: 65.4
click at [173, 268] on label "Generating business reports" at bounding box center [177, 279] width 291 height 25
click at [46, 275] on button "Generating business reports" at bounding box center [40, 280] width 11 height 11
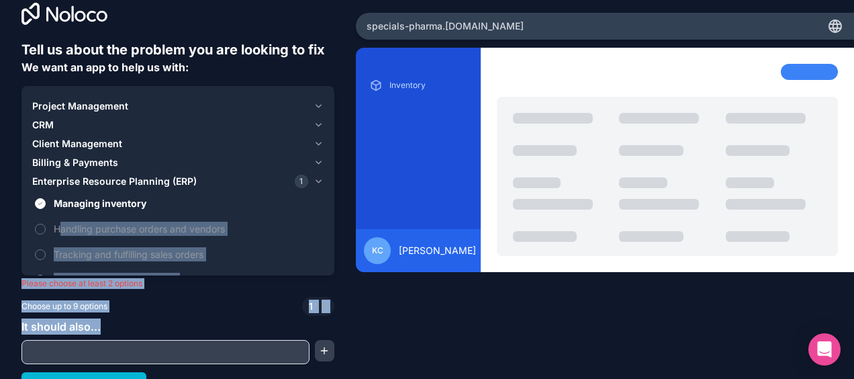
scroll to position [9, 0]
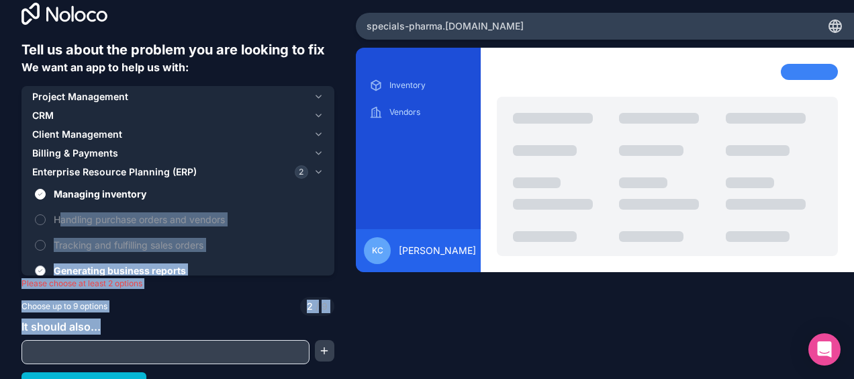
click at [172, 269] on span "Generating business reports" at bounding box center [187, 270] width 267 height 14
click at [46, 269] on button "Generating business reports" at bounding box center [40, 270] width 11 height 11
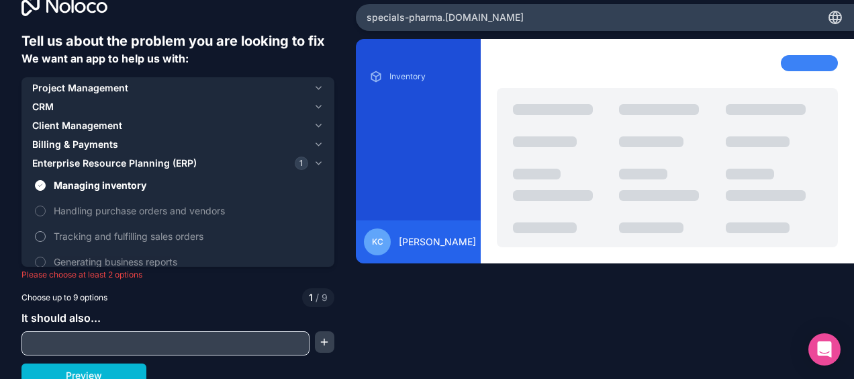
scroll to position [36, 0]
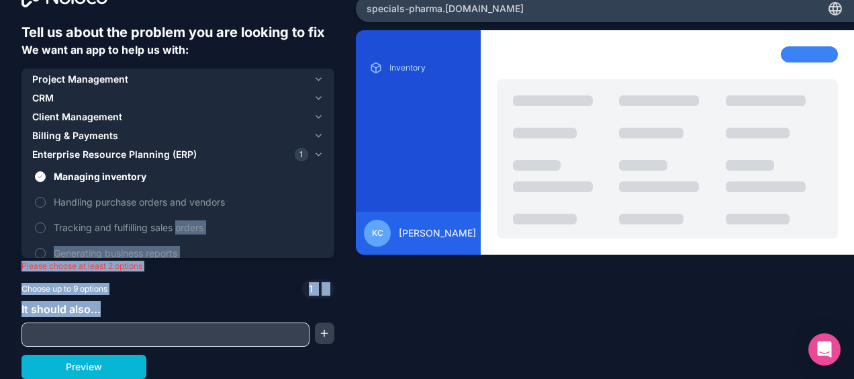
drag, startPoint x: 178, startPoint y: 230, endPoint x: 183, endPoint y: 305, distance: 75.4
click at [183, 305] on div "Tell us about the problem you are looking to fix We want an app to help us with…" at bounding box center [177, 201] width 313 height 356
click at [191, 293] on div "Choose up to 9 options 1 / 9" at bounding box center [177, 288] width 313 height 19
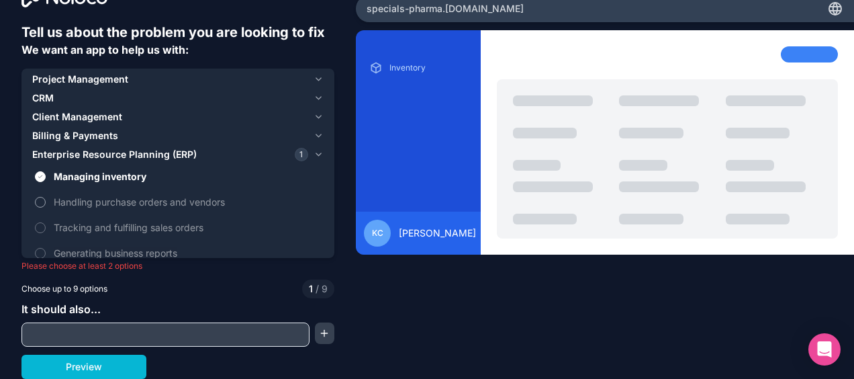
click at [216, 193] on label "Handling purchase orders and vendors" at bounding box center [177, 201] width 291 height 25
click at [46, 197] on button "Handling purchase orders and vendors" at bounding box center [40, 202] width 11 height 11
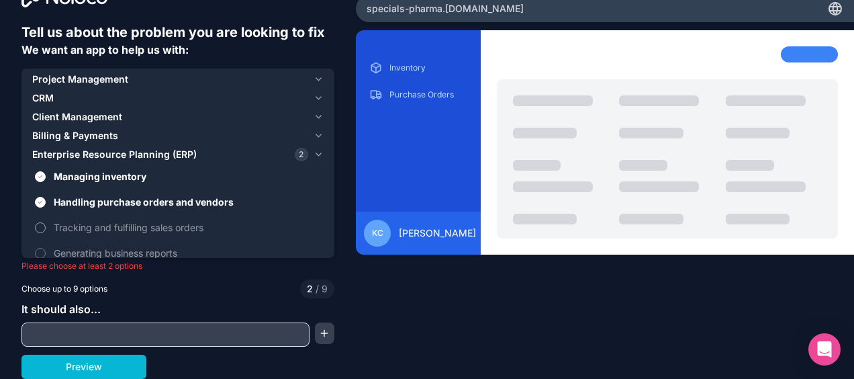
click at [163, 229] on span "Tracking and fulfilling sales orders" at bounding box center [187, 227] width 267 height 14
click at [46, 229] on button "Tracking and fulfilling sales orders" at bounding box center [40, 227] width 11 height 11
click at [179, 200] on span "Handling purchase orders and vendors" at bounding box center [187, 202] width 267 height 14
click at [46, 200] on button "Handling purchase orders and vendors" at bounding box center [40, 202] width 11 height 11
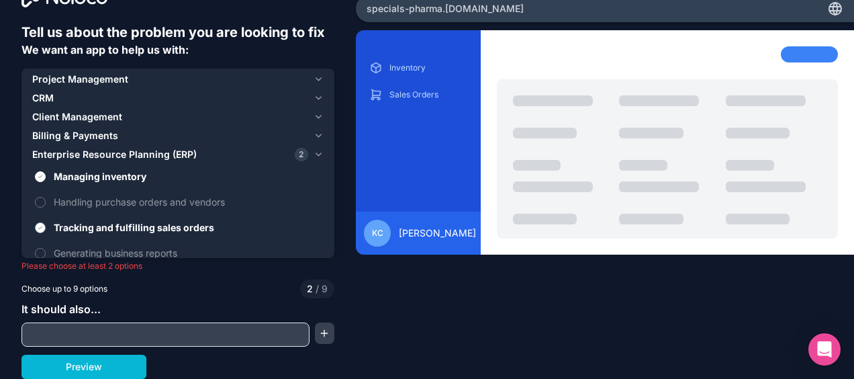
click at [163, 228] on span "Tracking and fulfilling sales orders" at bounding box center [187, 227] width 267 height 14
click at [46, 228] on button "Tracking and fulfilling sales orders" at bounding box center [40, 227] width 11 height 11
click at [169, 201] on span "Handling purchase orders and vendors" at bounding box center [187, 202] width 267 height 14
click at [46, 201] on button "Handling purchase orders and vendors" at bounding box center [40, 202] width 11 height 11
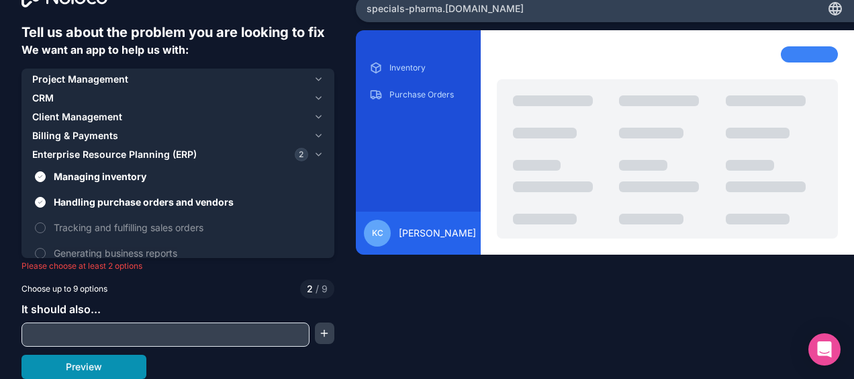
click at [136, 368] on button "Preview" at bounding box center [83, 367] width 125 height 24
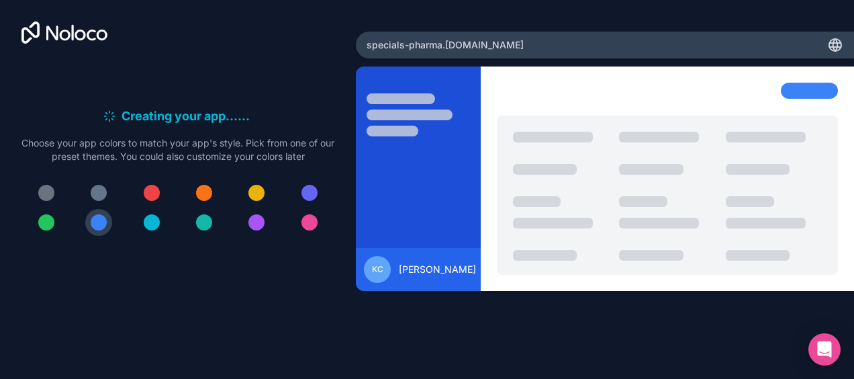
scroll to position [0, 0]
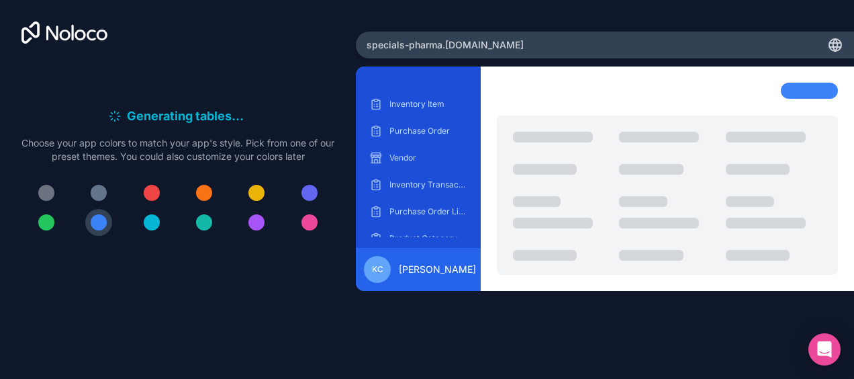
click at [151, 219] on div at bounding box center [152, 222] width 16 height 16
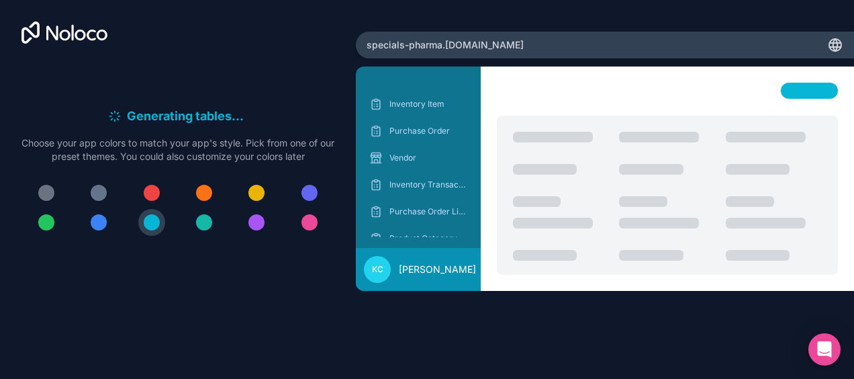
click at [153, 192] on div at bounding box center [152, 193] width 16 height 16
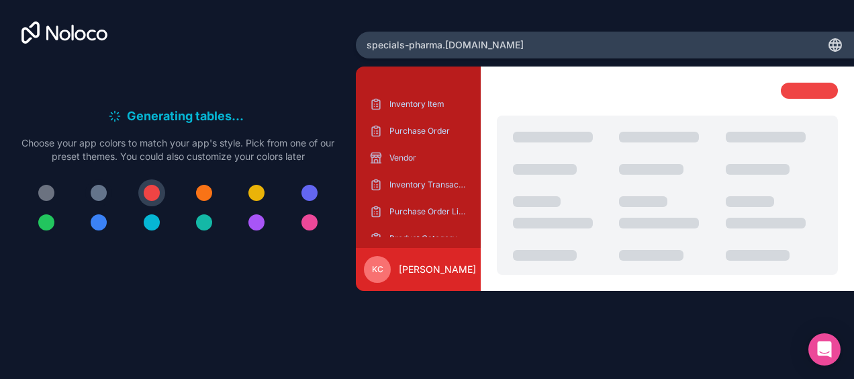
click at [98, 189] on div at bounding box center [99, 193] width 16 height 16
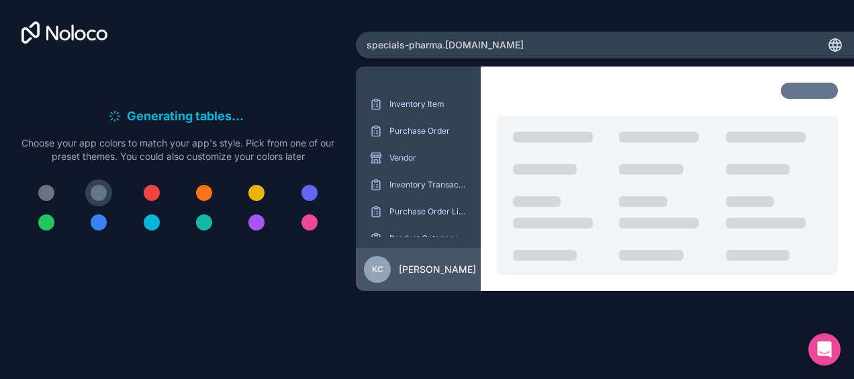
click at [93, 216] on div at bounding box center [99, 222] width 16 height 16
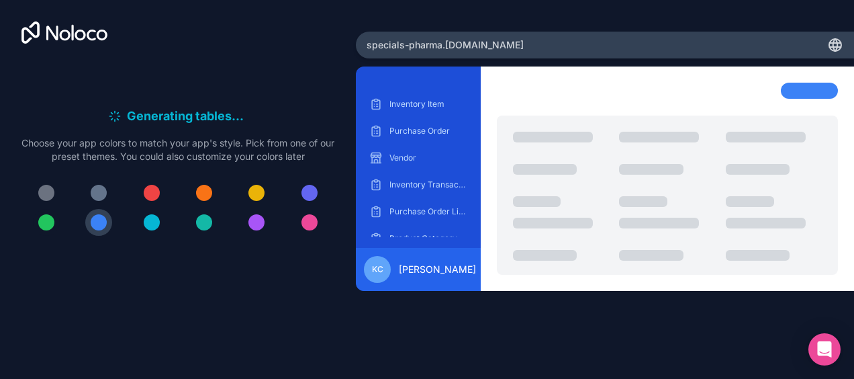
click at [40, 230] on button at bounding box center [46, 222] width 27 height 27
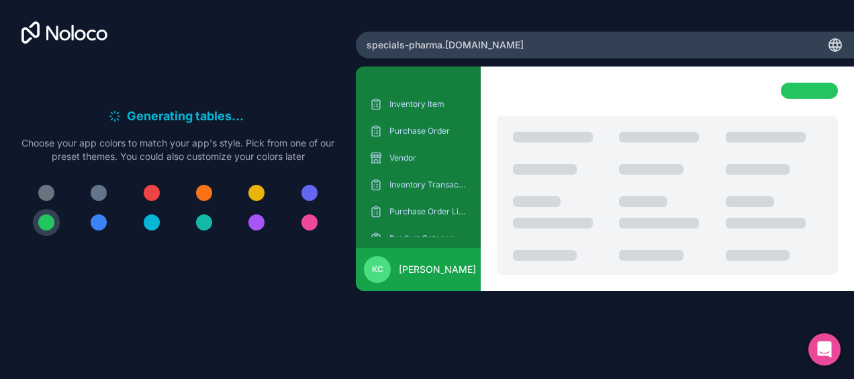
click at [260, 219] on div at bounding box center [257, 222] width 16 height 16
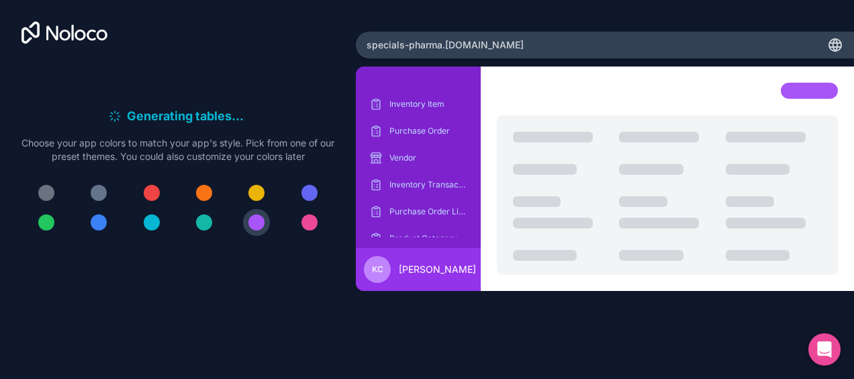
click at [246, 282] on div "Generating tables . . . Meanwhile, let's personalize it! Choose your app colors…" at bounding box center [177, 176] width 313 height 235
click at [312, 189] on div at bounding box center [310, 193] width 16 height 16
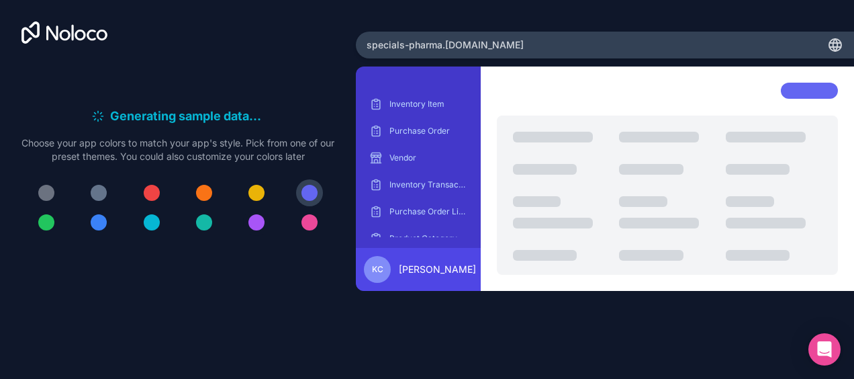
click at [259, 224] on div at bounding box center [257, 222] width 16 height 16
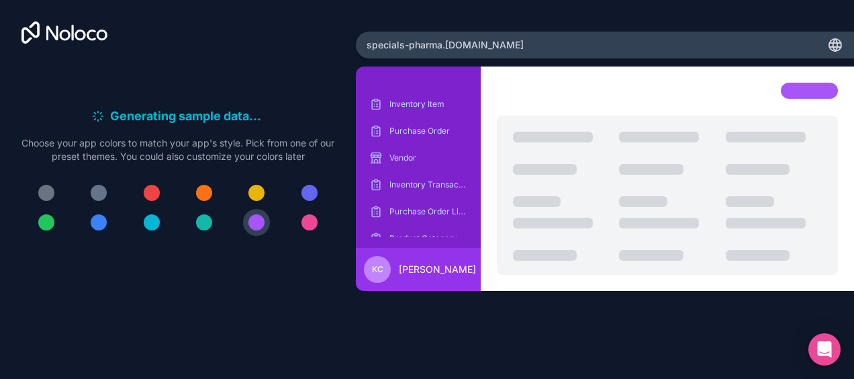
click at [194, 224] on button at bounding box center [204, 222] width 27 height 27
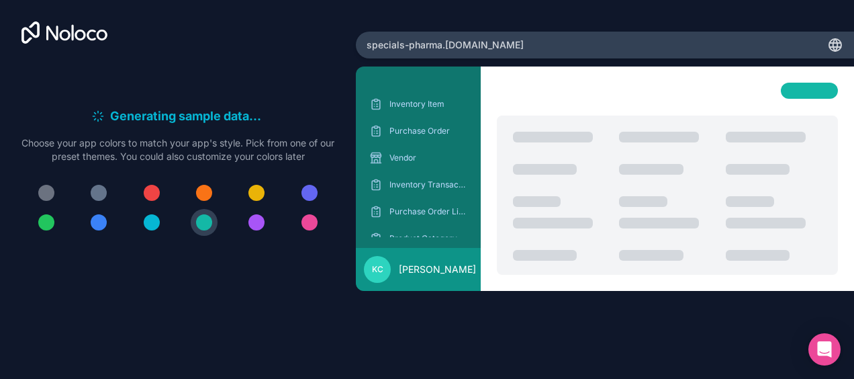
click at [294, 262] on div "Generating sample data . . . Meanwhile, let's personalize it! Choose your app c…" at bounding box center [177, 176] width 313 height 235
click at [662, 183] on div at bounding box center [667, 169] width 96 height 75
click at [259, 218] on div at bounding box center [257, 222] width 16 height 16
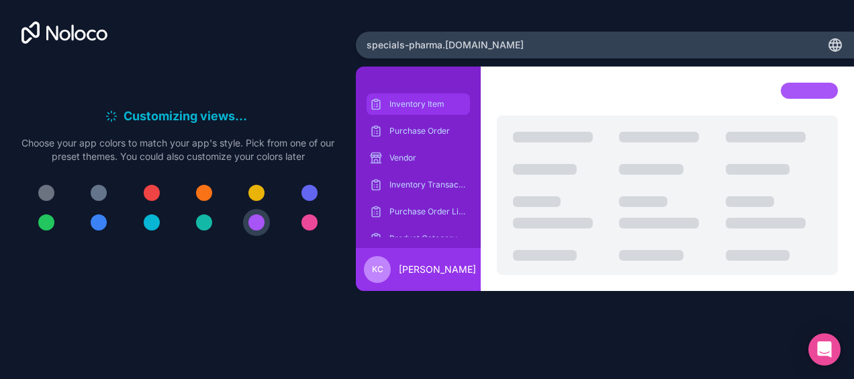
click at [418, 111] on div "Inventory Item" at bounding box center [418, 103] width 103 height 21
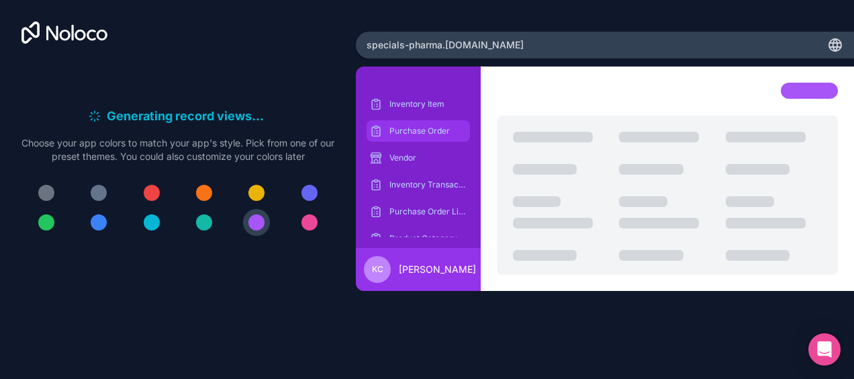
click at [407, 130] on p "Purchase Order" at bounding box center [429, 131] width 78 height 11
click at [410, 156] on p "Vendor" at bounding box center [429, 157] width 78 height 11
click at [414, 177] on div "Inventory Transaction" at bounding box center [418, 184] width 103 height 21
click at [423, 211] on p "Purchase Order Line" at bounding box center [429, 211] width 78 height 11
click at [424, 222] on div "Purchase Order Line" at bounding box center [418, 211] width 103 height 21
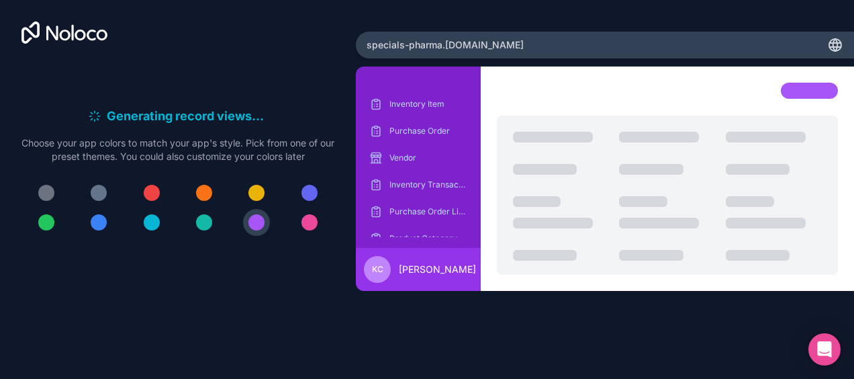
click at [426, 226] on div "Inventory Item Purchase Order Vendor Inventory Transaction Purchase Order Line …" at bounding box center [418, 171] width 103 height 156
click at [435, 234] on p "Product Category" at bounding box center [429, 238] width 78 height 11
click at [355, 91] on div "Generating record views . . . Meanwhile, let's personalize it! Choose your app …" at bounding box center [178, 158] width 356 height 316
click at [341, 87] on div "Generating record views . . . Meanwhile, let's personalize it! Choose your app …" at bounding box center [178, 158] width 356 height 316
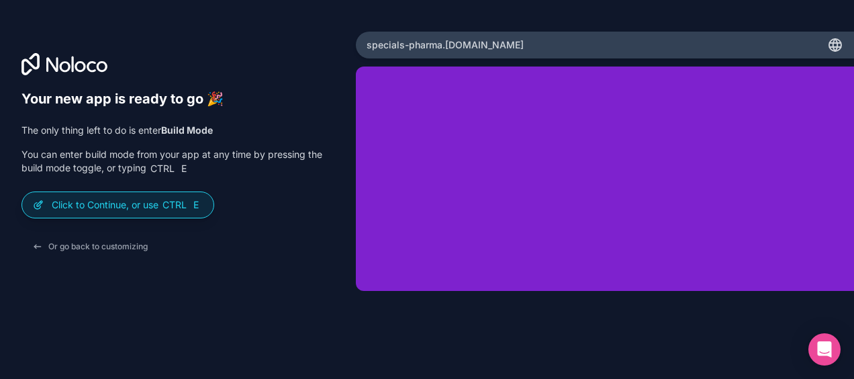
click at [271, 239] on div "Or go back to customizing" at bounding box center [171, 246] width 301 height 24
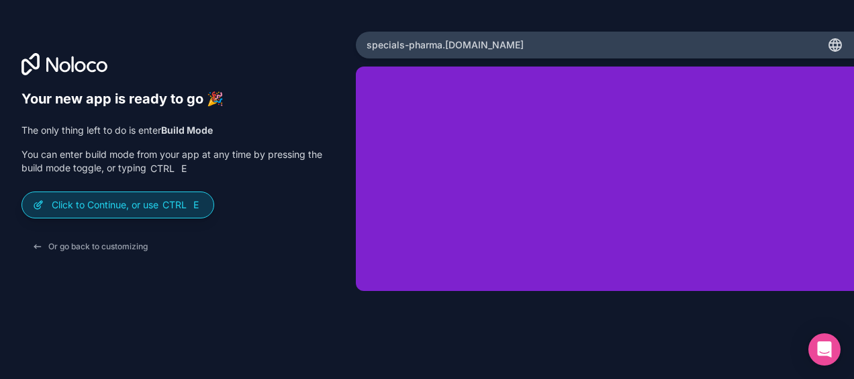
click at [194, 205] on span "E" at bounding box center [196, 204] width 11 height 11
